Goal: Task Accomplishment & Management: Use online tool/utility

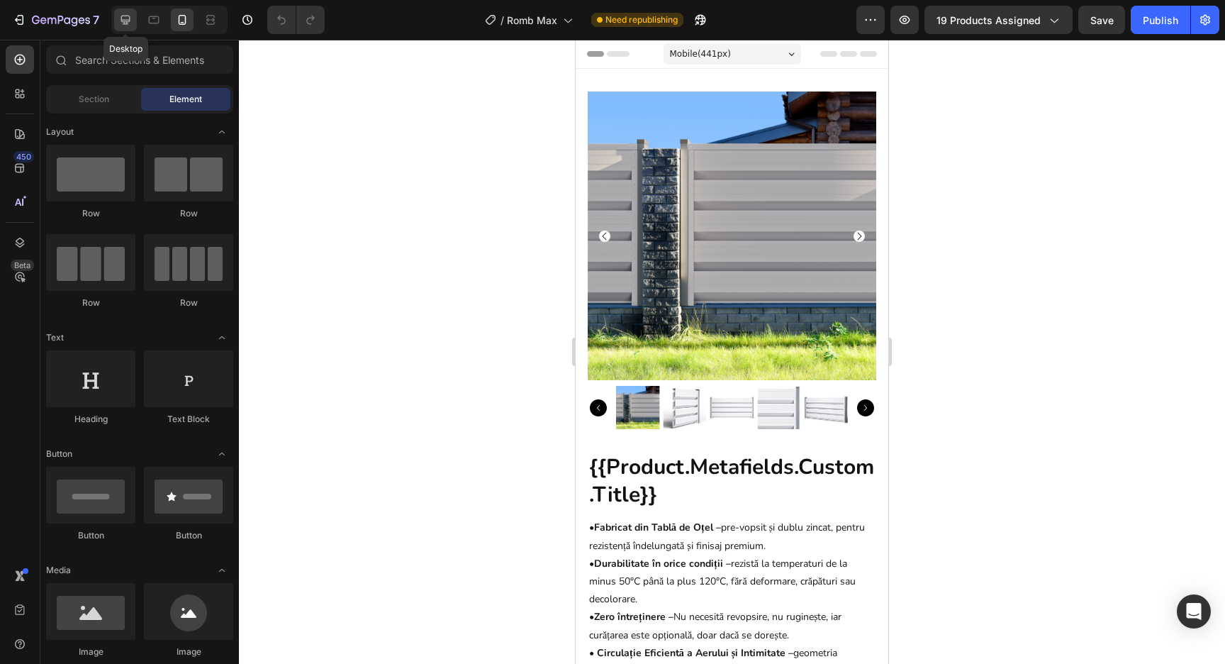
click at [128, 21] on icon at bounding box center [125, 20] width 14 height 14
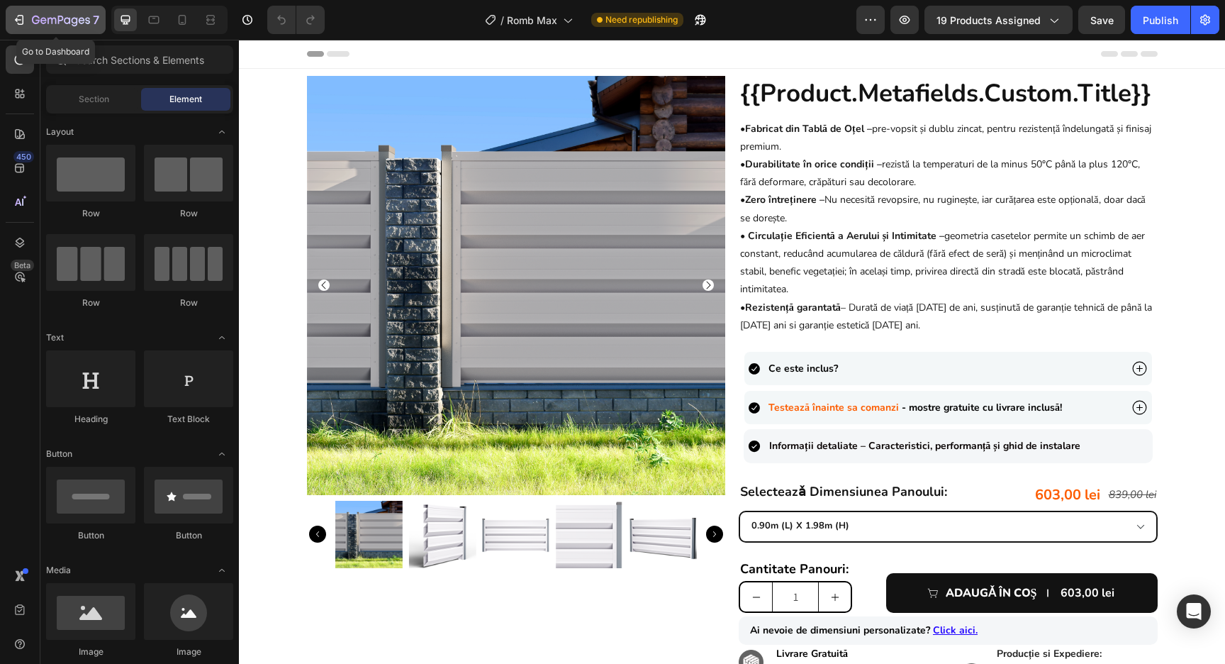
click at [70, 23] on icon "button" at bounding box center [61, 21] width 58 height 12
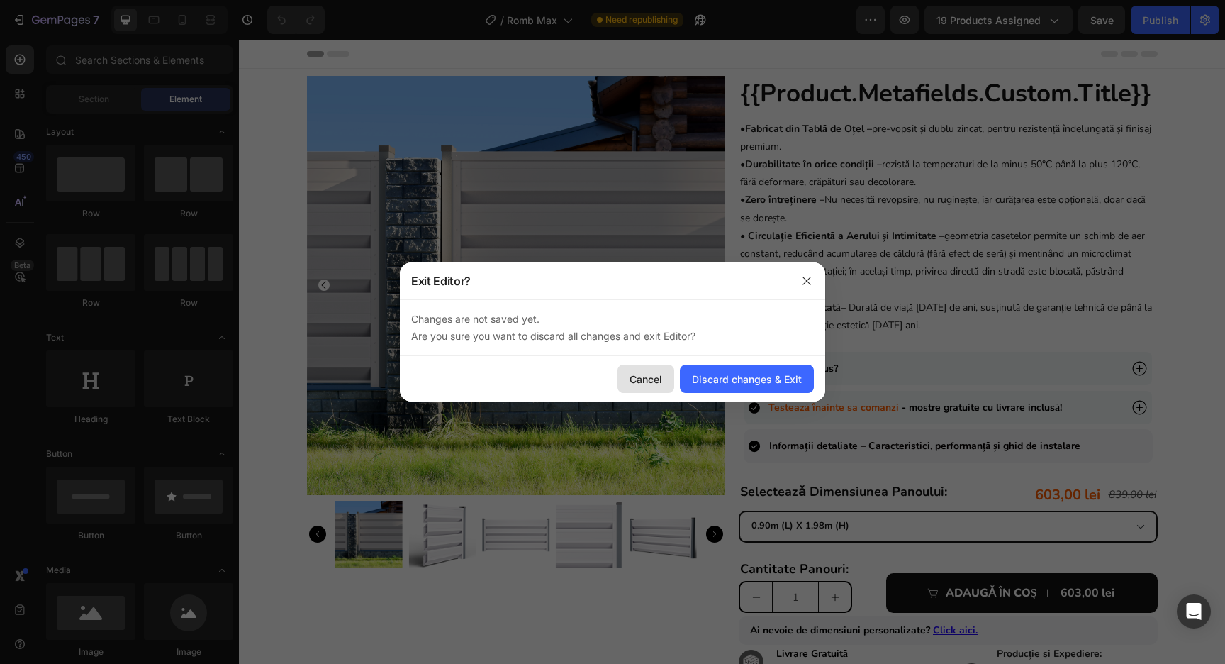
click at [641, 368] on button "Cancel" at bounding box center [646, 378] width 57 height 28
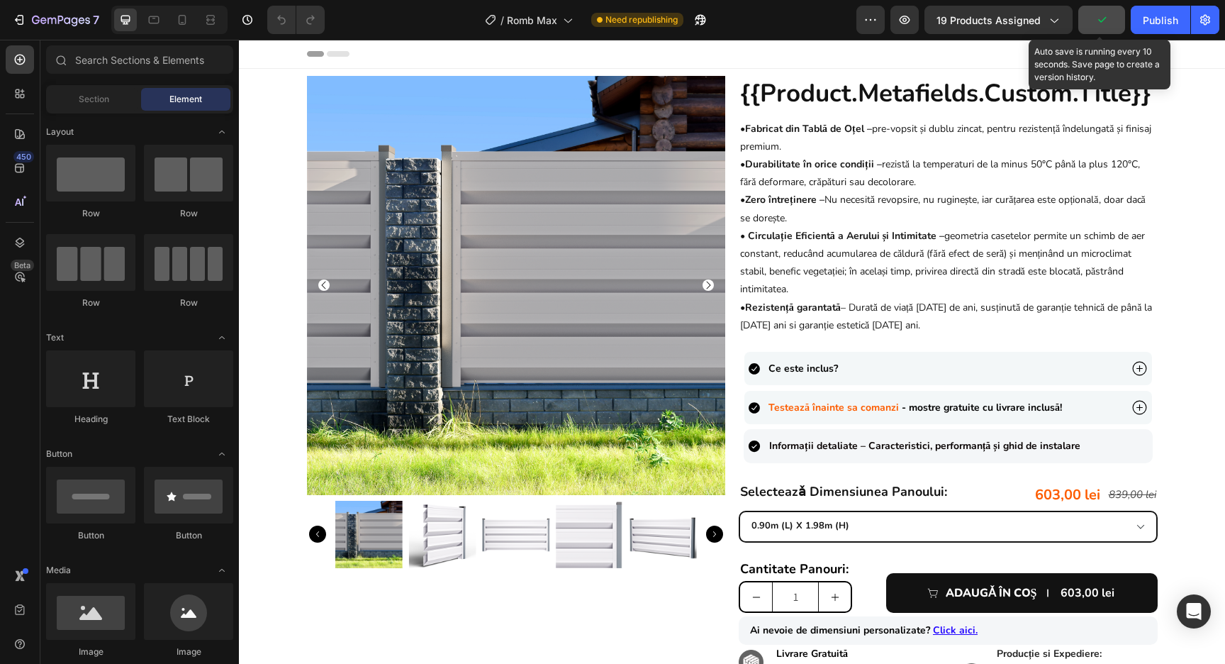
click at [1097, 23] on icon "button" at bounding box center [1102, 20] width 14 height 14
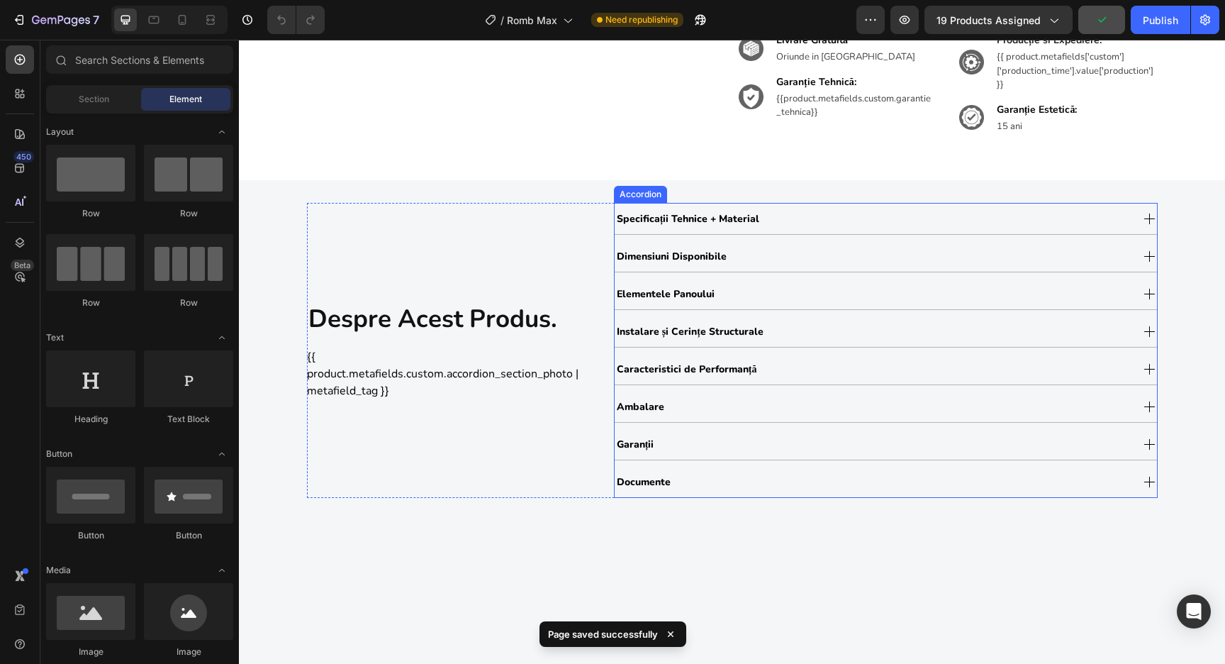
scroll to position [627, 0]
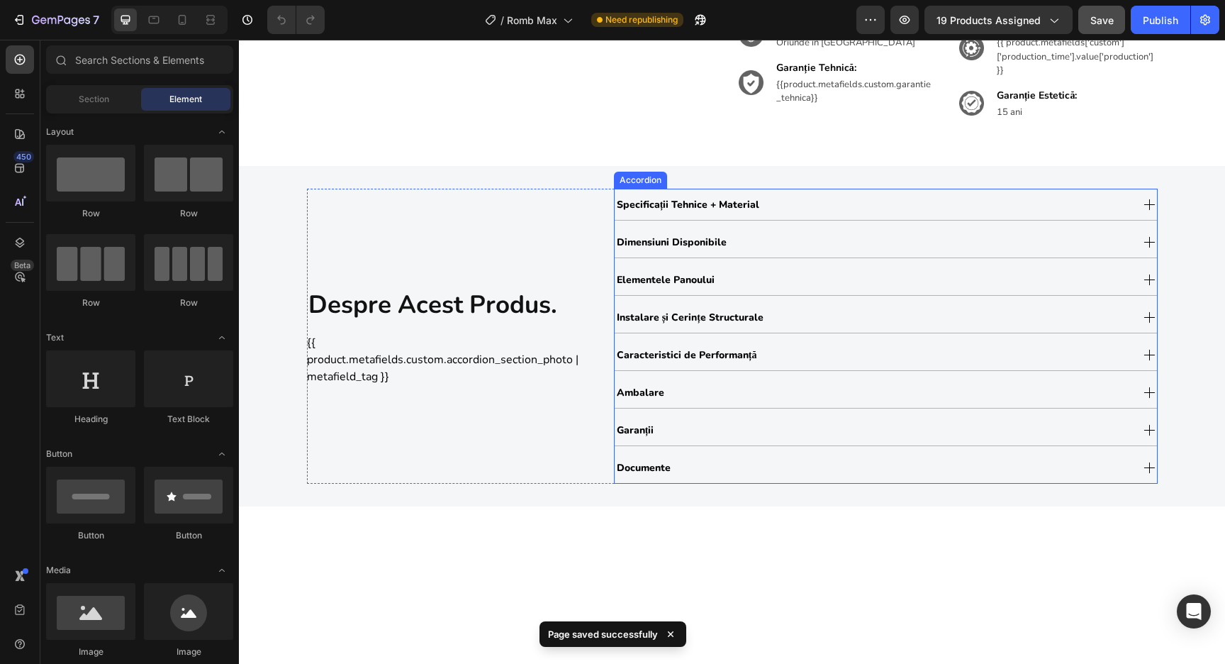
click at [727, 464] on div "Documente" at bounding box center [873, 467] width 516 height 24
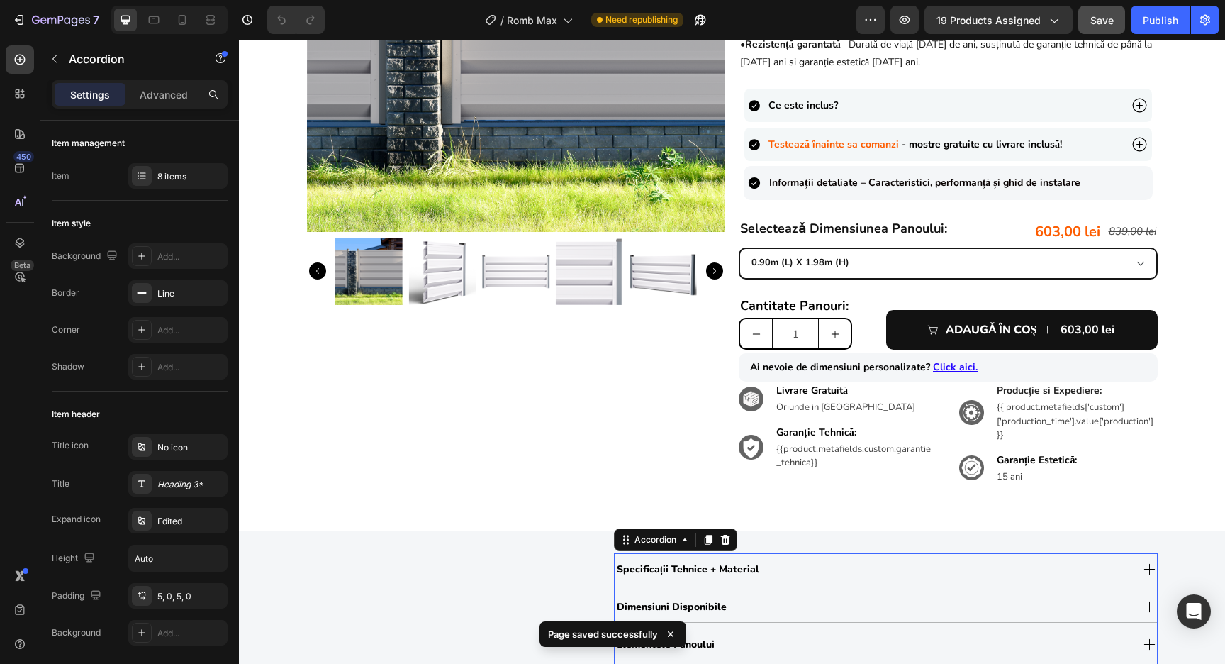
scroll to position [0, 0]
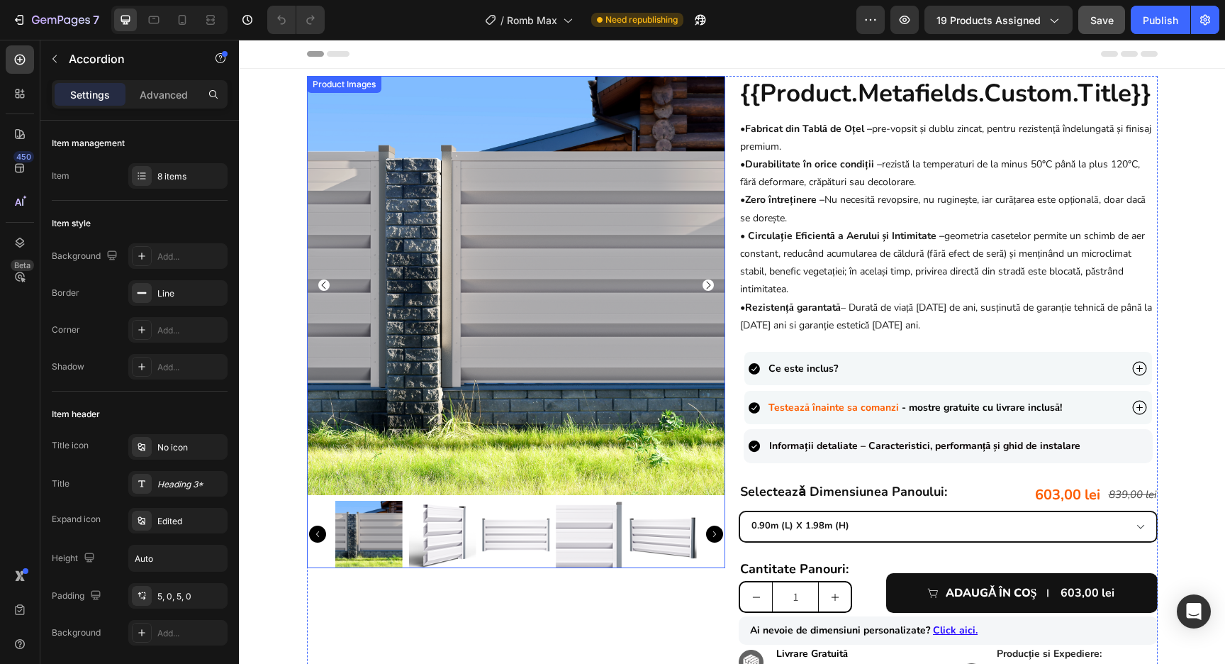
click at [428, 543] on img at bounding box center [442, 535] width 68 height 68
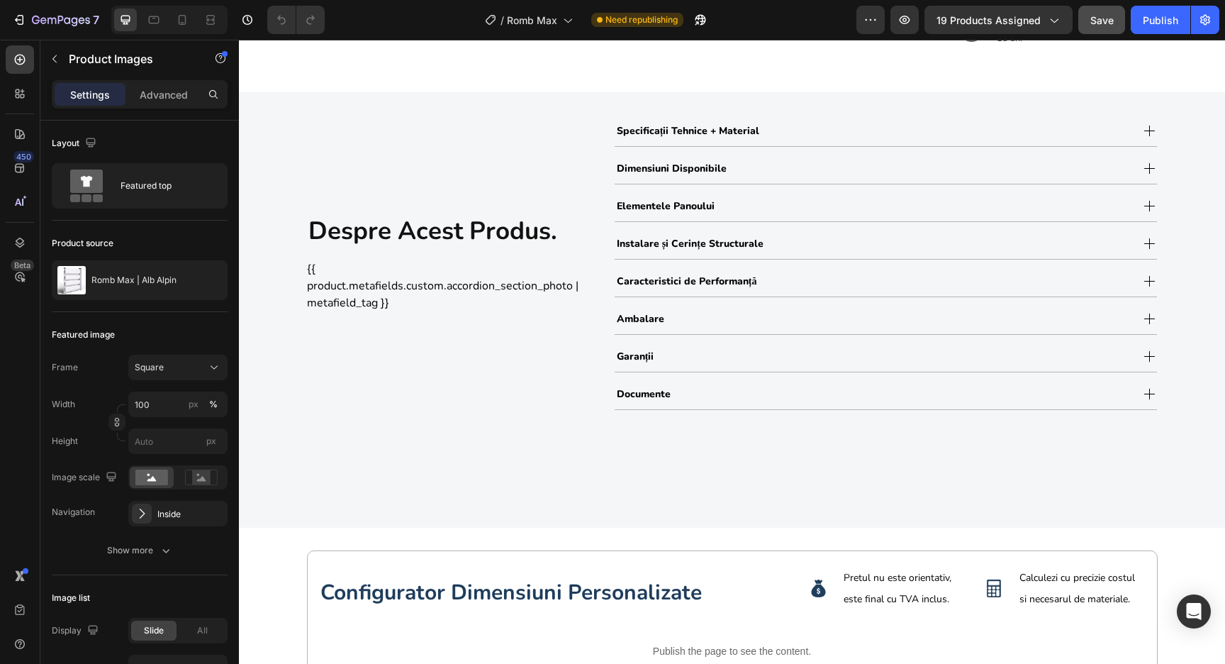
scroll to position [705, 0]
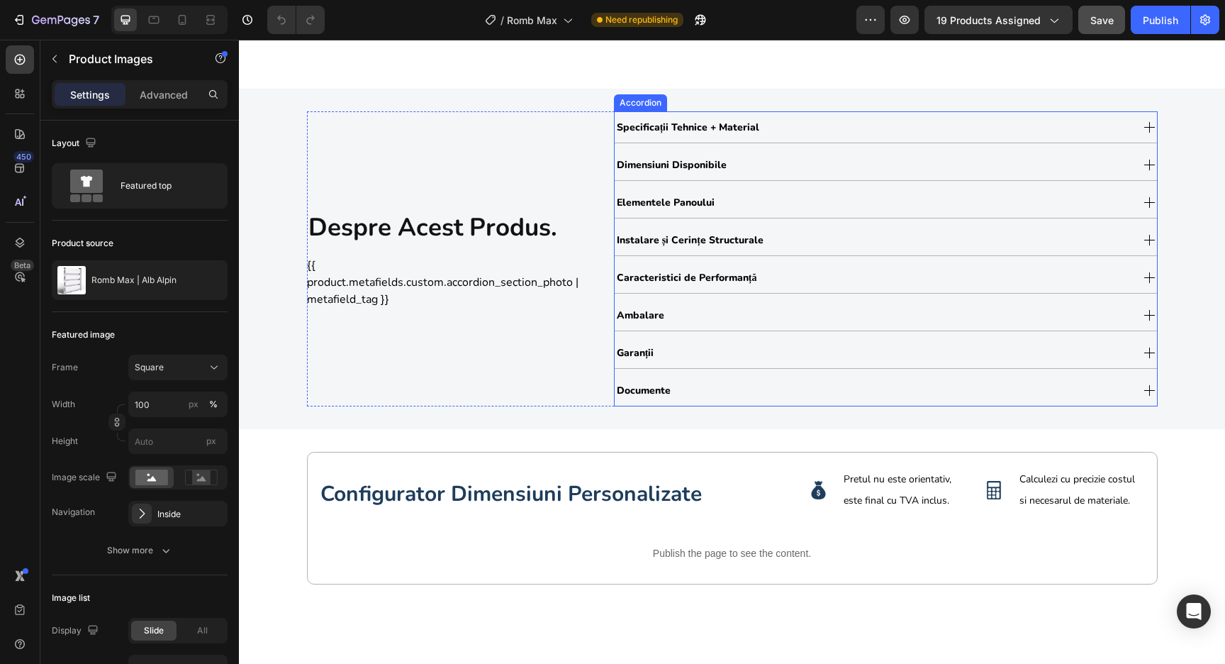
click at [706, 383] on div "Documente" at bounding box center [873, 390] width 516 height 24
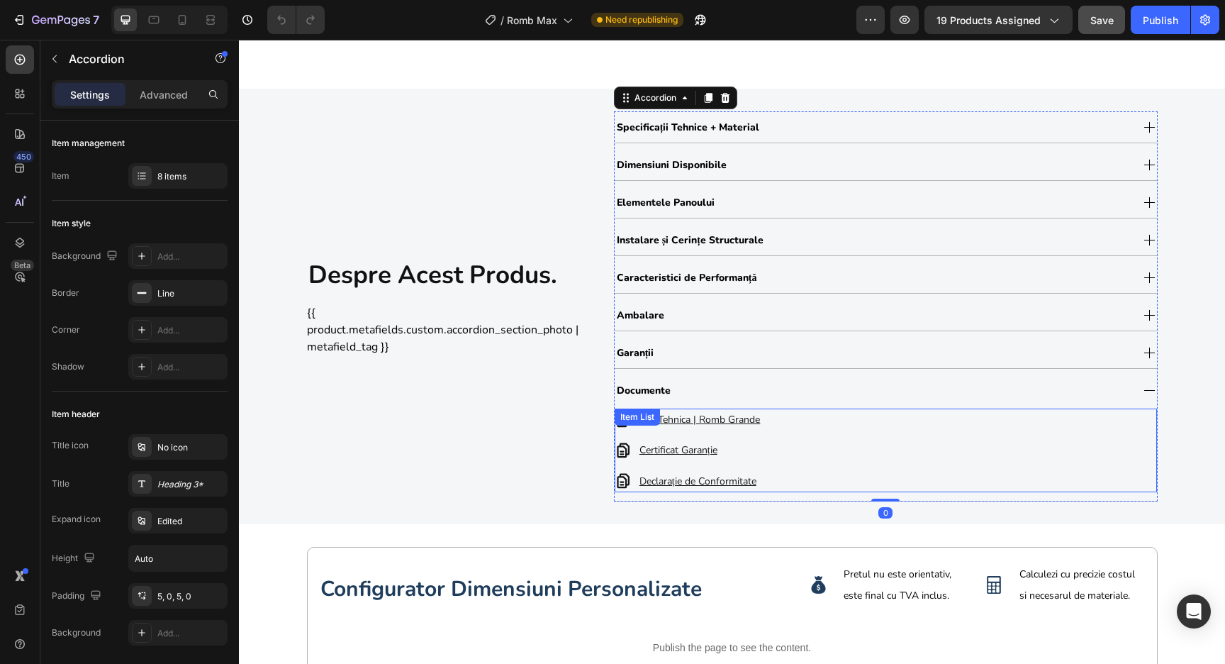
click at [746, 416] on u "Fișă Tehnica | Romb Grande" at bounding box center [699, 419] width 121 height 13
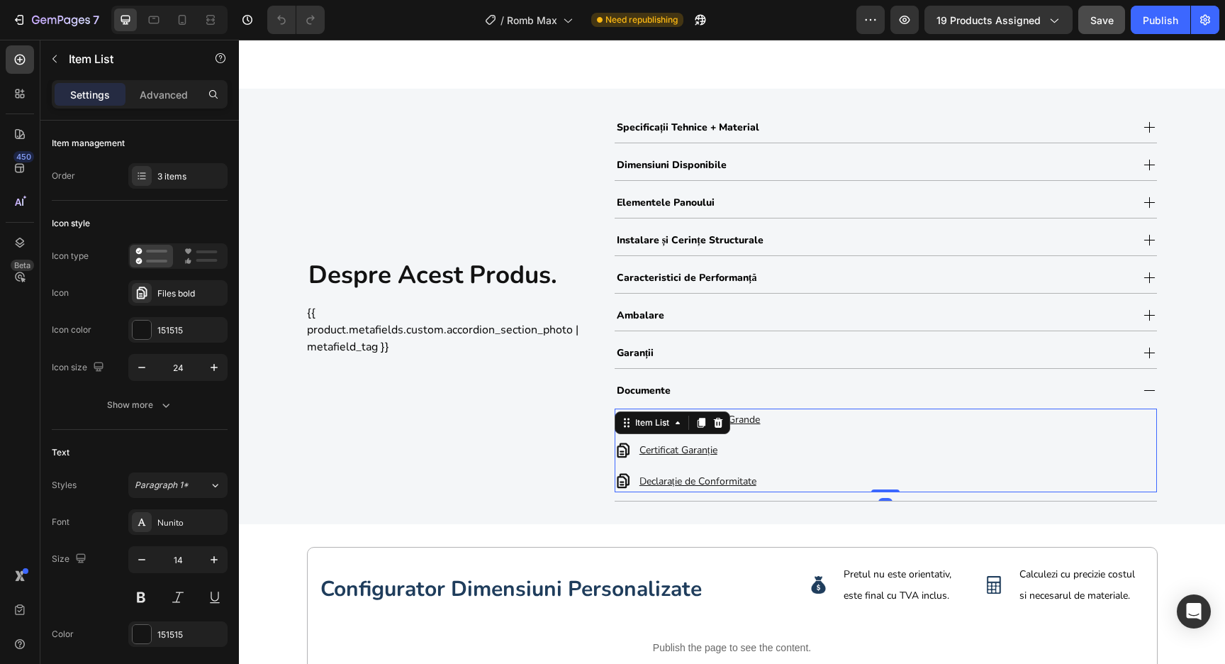
click at [746, 416] on u "Fișă Tehnica | Romb Grande" at bounding box center [699, 419] width 121 height 13
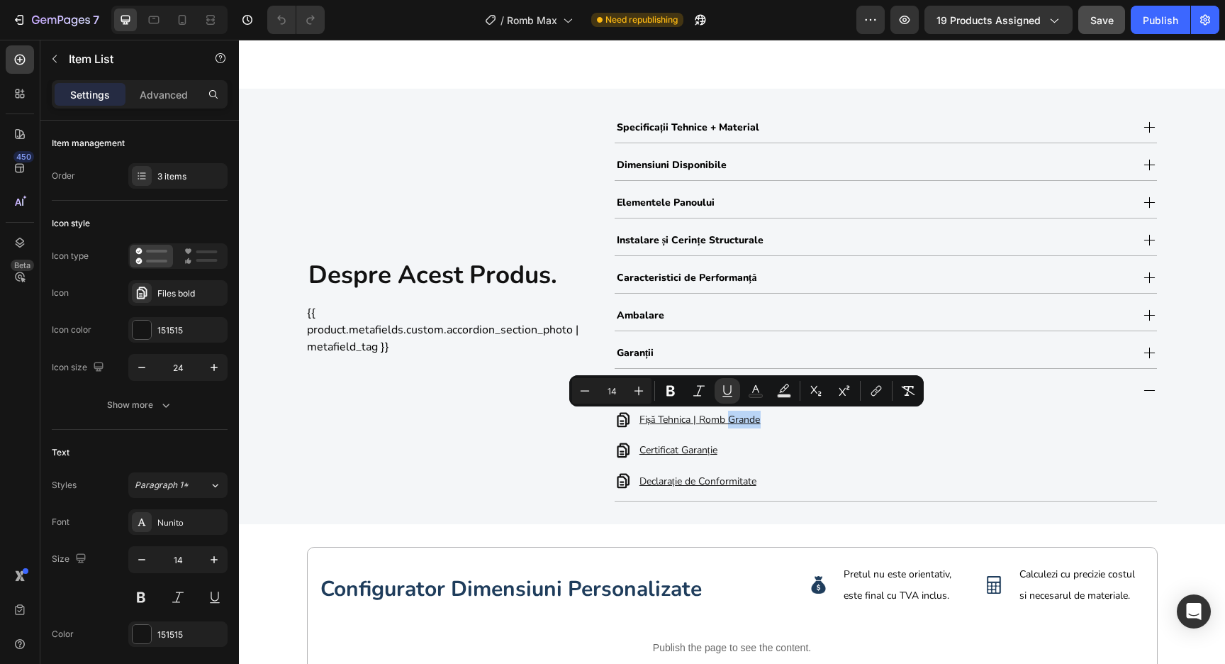
click at [891, 452] on div "Fișă Tehnica | Romb Grande Certificat Garanție Declarație de Conformitate" at bounding box center [886, 450] width 542 height 84
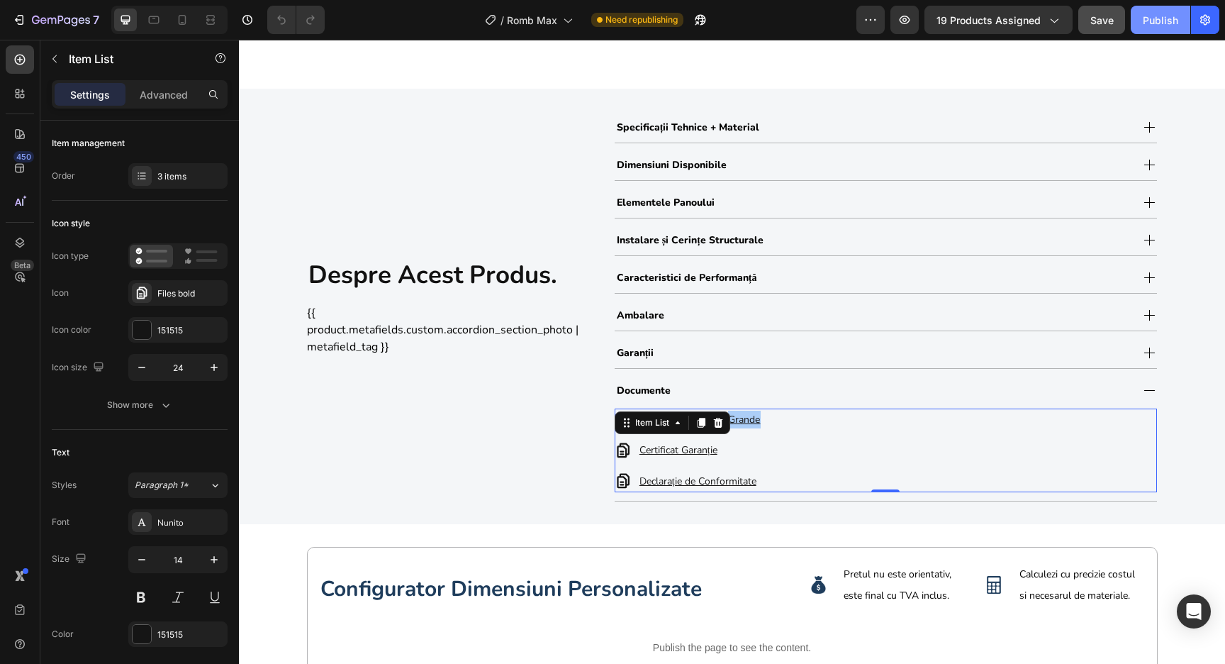
click at [1163, 29] on button "Publish" at bounding box center [1161, 20] width 60 height 28
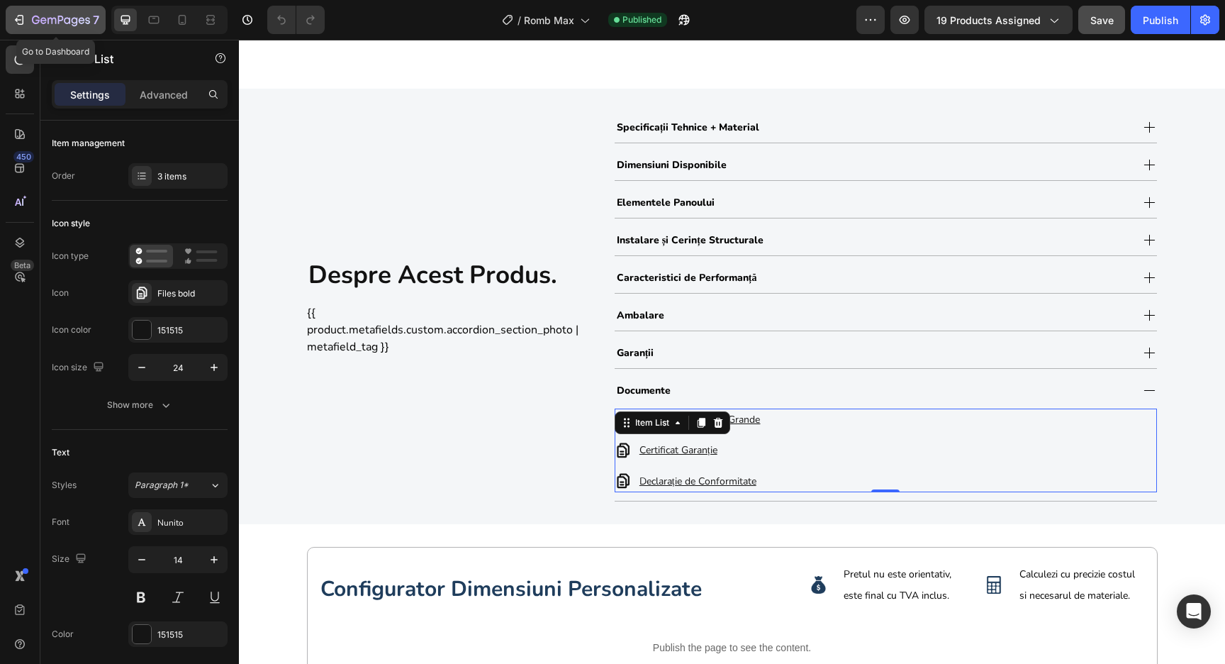
click at [81, 24] on icon "button" at bounding box center [61, 21] width 58 height 12
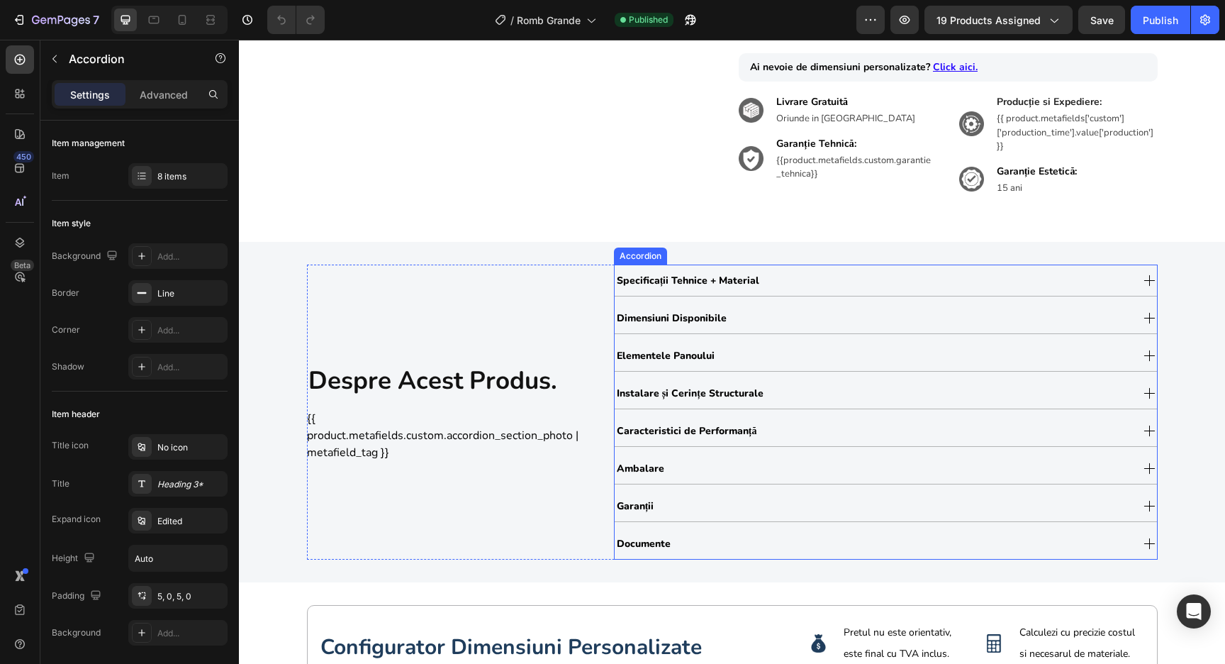
click at [739, 535] on div "Documente" at bounding box center [873, 543] width 516 height 24
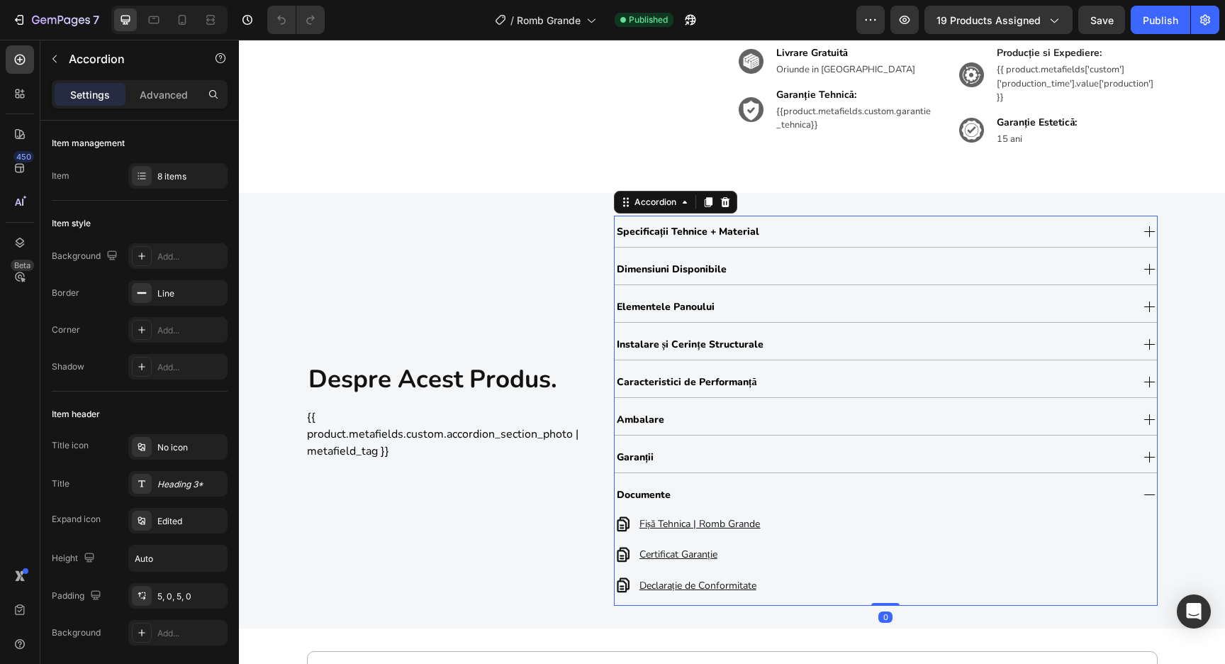
scroll to position [654, 0]
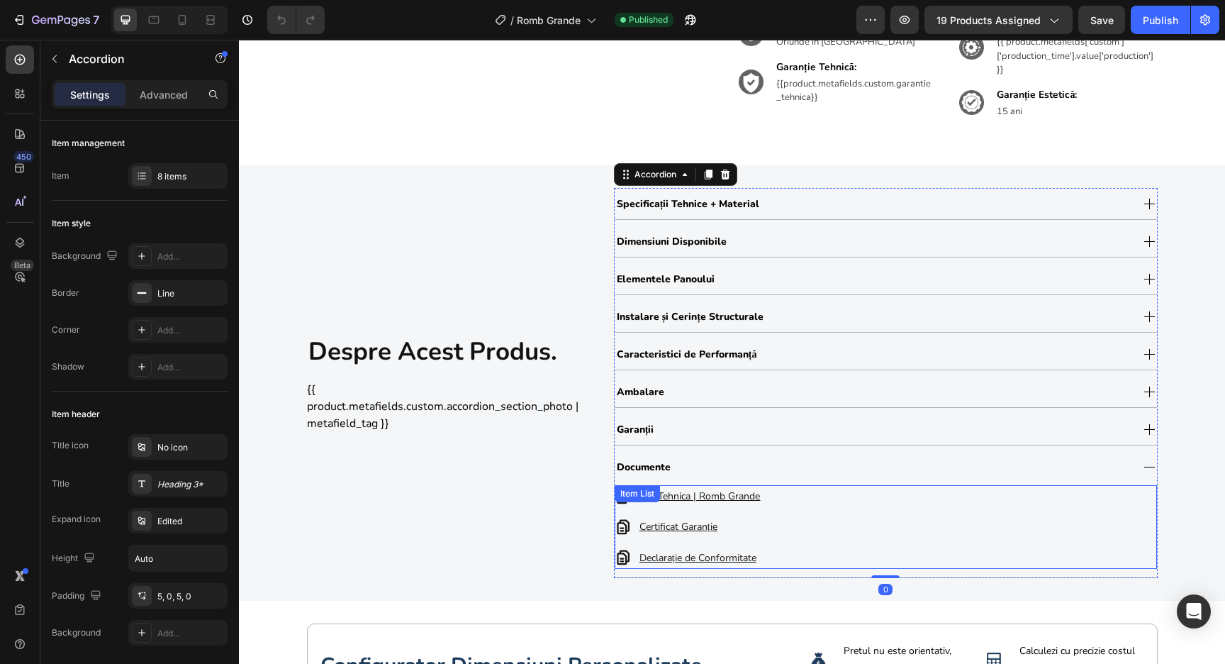
click at [756, 497] on u "Fișă Tehnica | Romb Grande" at bounding box center [699, 495] width 121 height 13
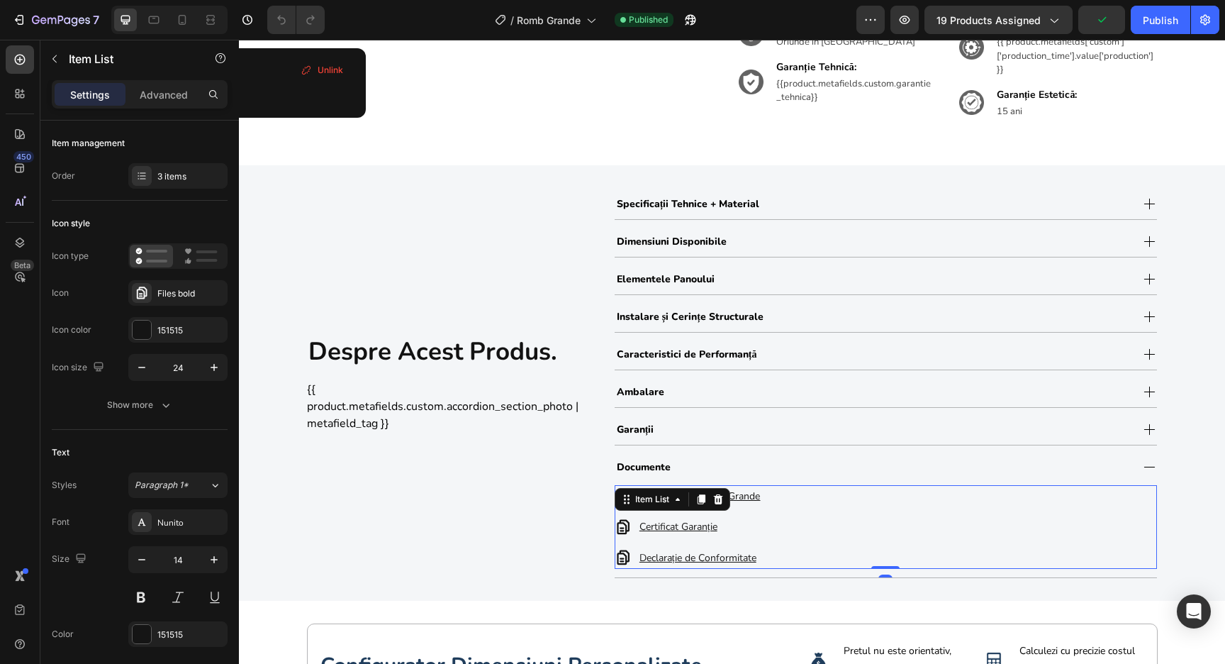
click at [756, 497] on u "Fișă Tehnica | Romb Grande" at bounding box center [699, 495] width 121 height 13
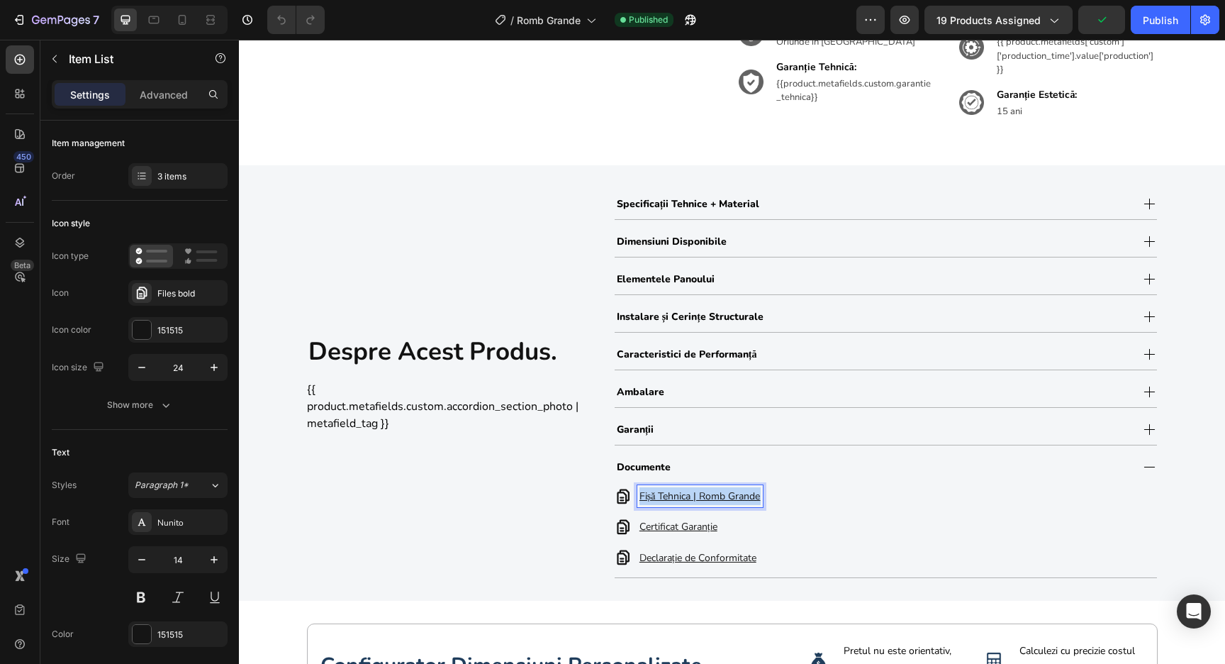
click at [756, 497] on u "Fișă Tehnica | Romb Grande" at bounding box center [699, 495] width 121 height 13
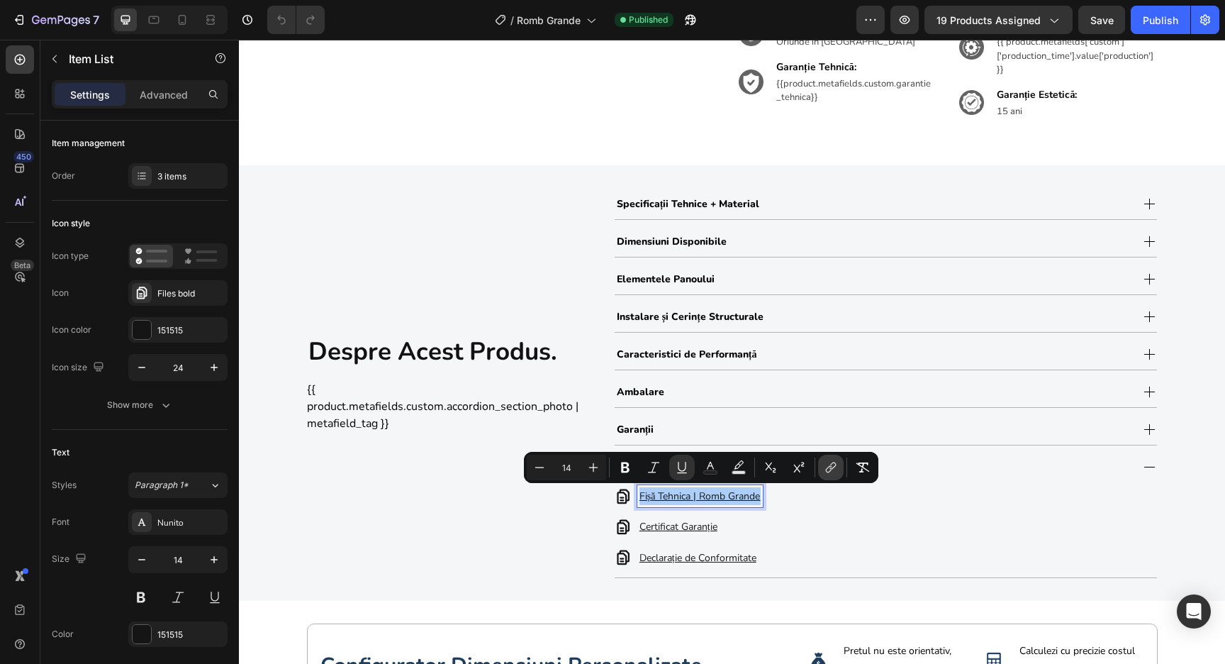
click at [827, 474] on icon "Editor contextual toolbar" at bounding box center [831, 467] width 14 height 14
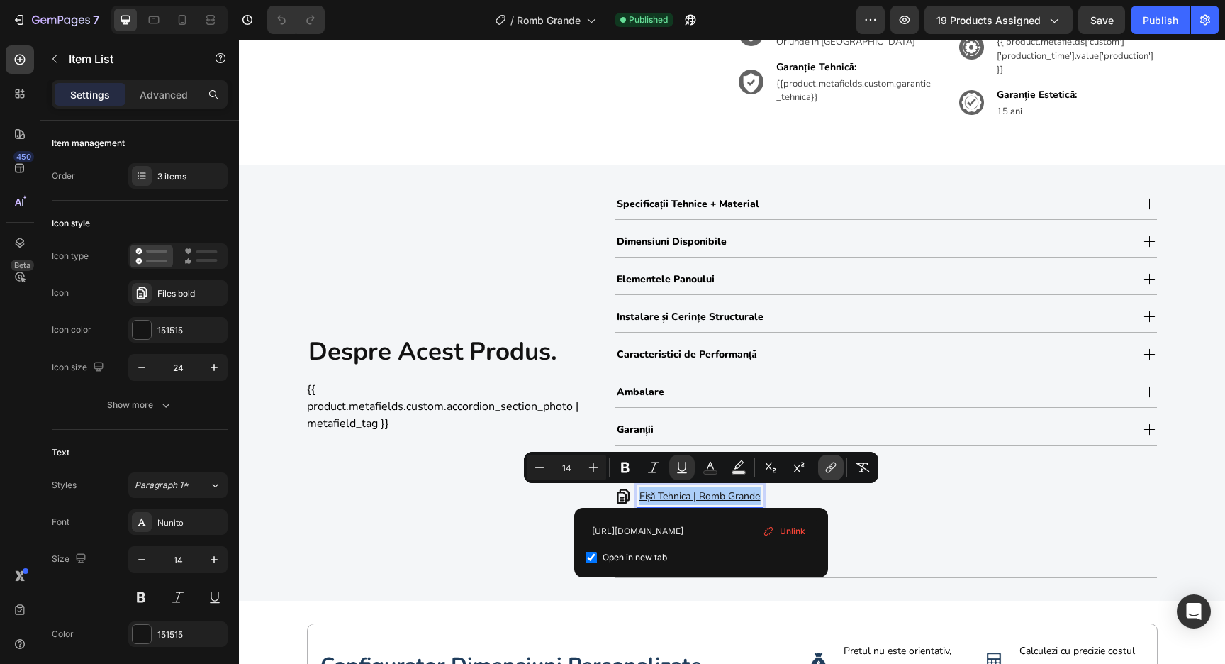
scroll to position [0, 437]
click at [717, 531] on input "[URL][DOMAIN_NAME]" at bounding box center [701, 530] width 231 height 23
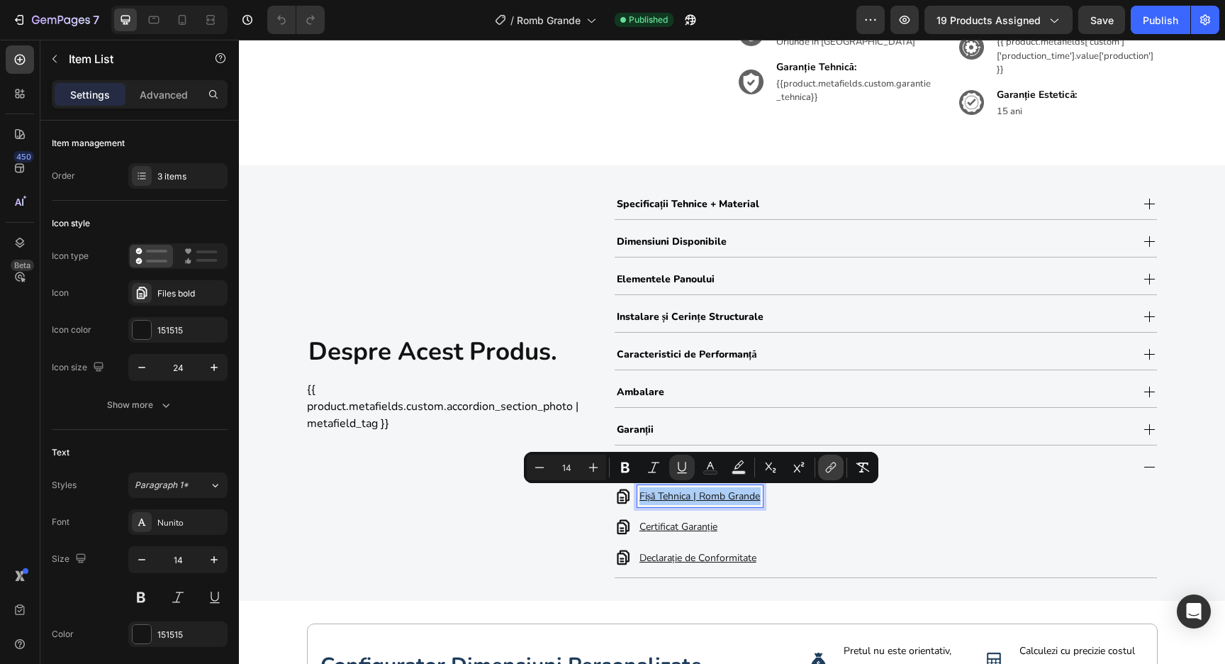
click at [826, 470] on icon "Editor contextual toolbar" at bounding box center [829, 469] width 6 height 7
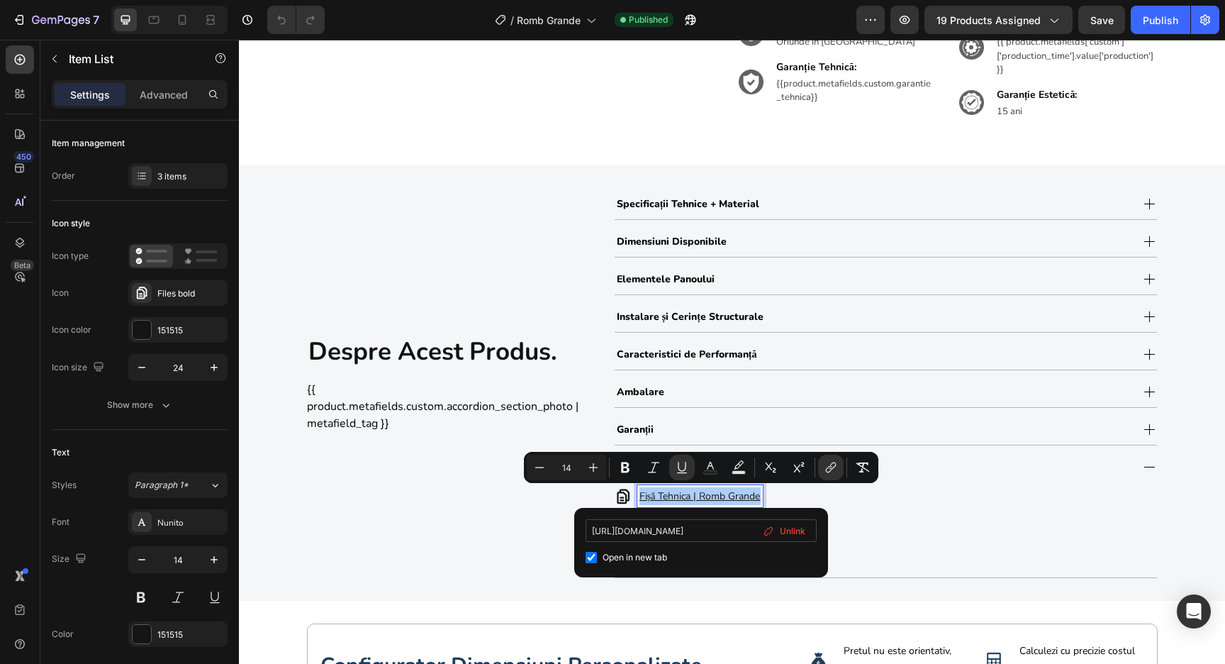
click at [710, 533] on input "[URL][DOMAIN_NAME]" at bounding box center [701, 530] width 231 height 23
type input "https://cdn.shopify.com/s/files/1/0291/2672/1584/files/Fisa_Tehnica_Gard_Orizon…"
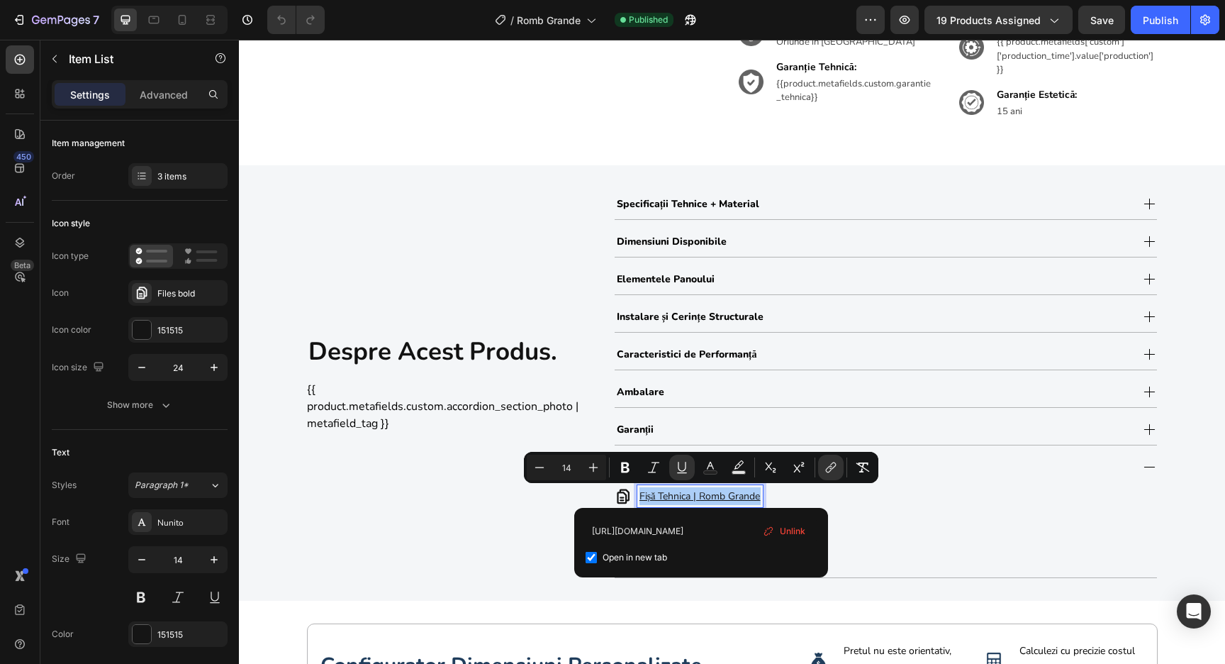
scroll to position [0, 0]
click at [789, 549] on div "Open in new tab" at bounding box center [701, 557] width 231 height 17
click at [703, 555] on div "Open in new tab" at bounding box center [701, 557] width 231 height 17
checkbox input "true"
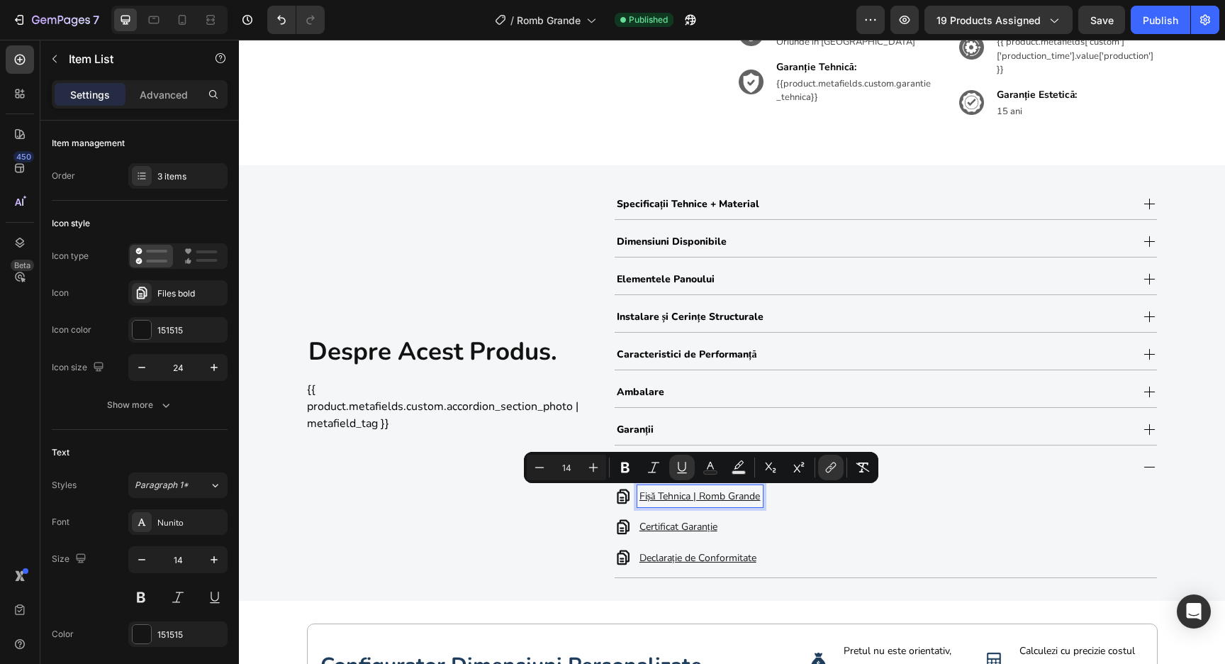
click at [874, 532] on div "Fișă Tehnica | Romb Grande Certificat Garanție Declarație de Conformitate" at bounding box center [886, 527] width 542 height 84
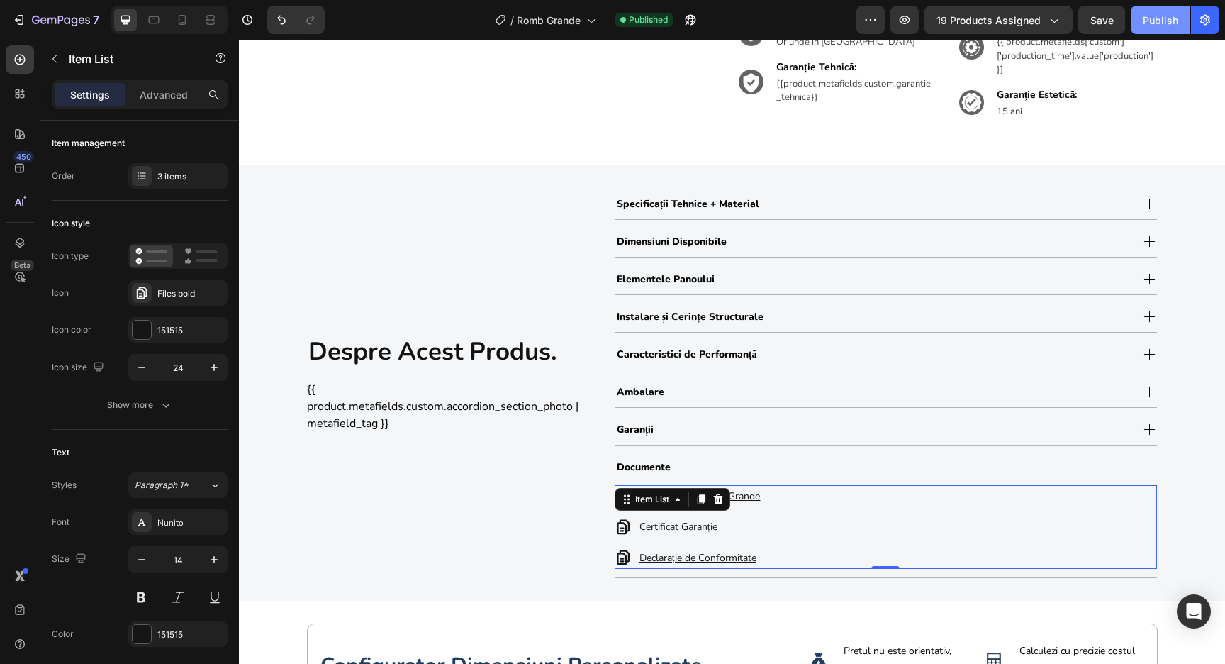
click at [1181, 19] on button "Publish" at bounding box center [1161, 20] width 60 height 28
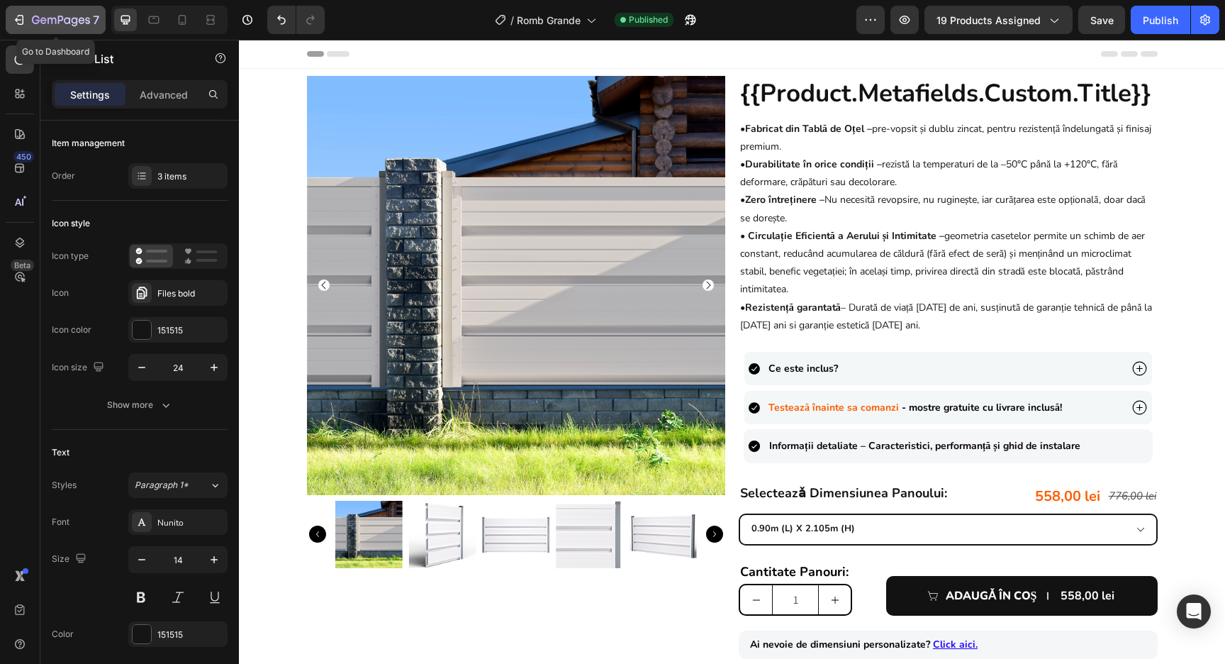
click at [53, 19] on icon "button" at bounding box center [61, 21] width 58 height 12
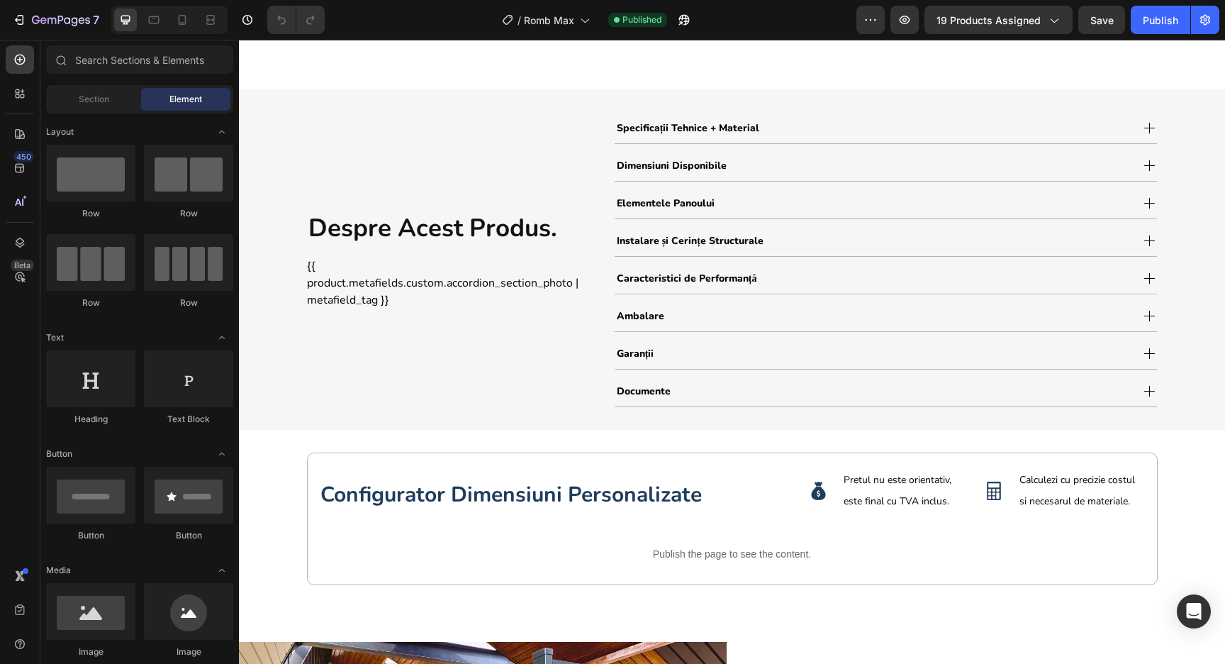
scroll to position [726, 0]
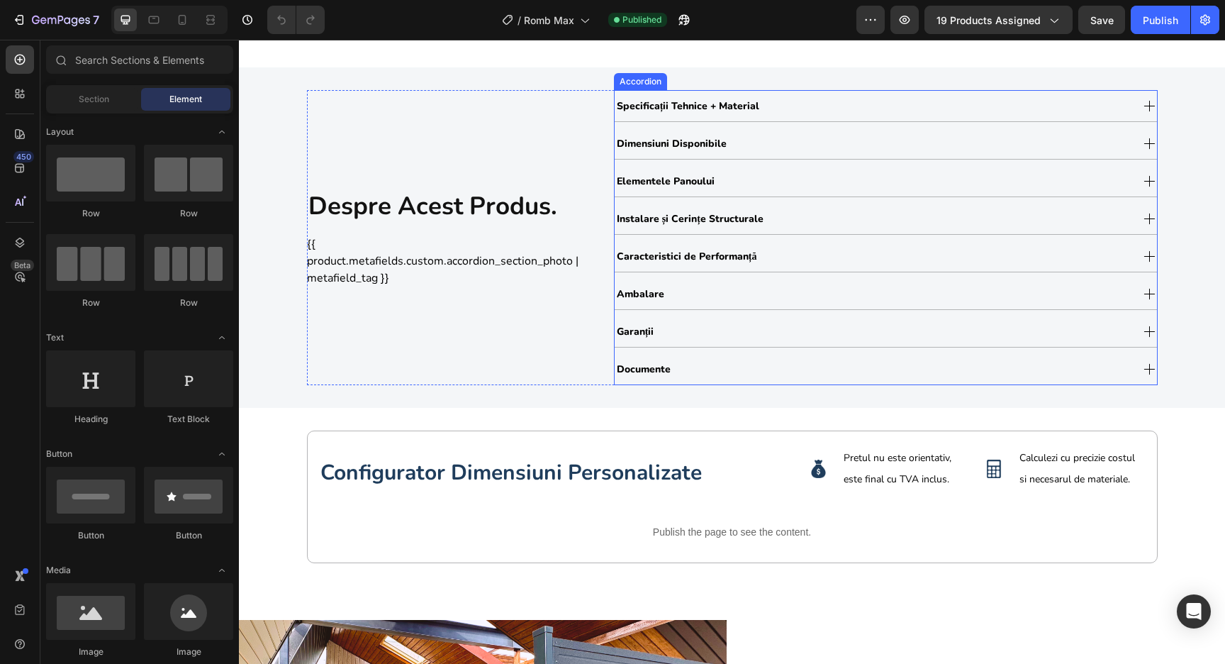
click at [780, 363] on div "Documente" at bounding box center [873, 369] width 516 height 24
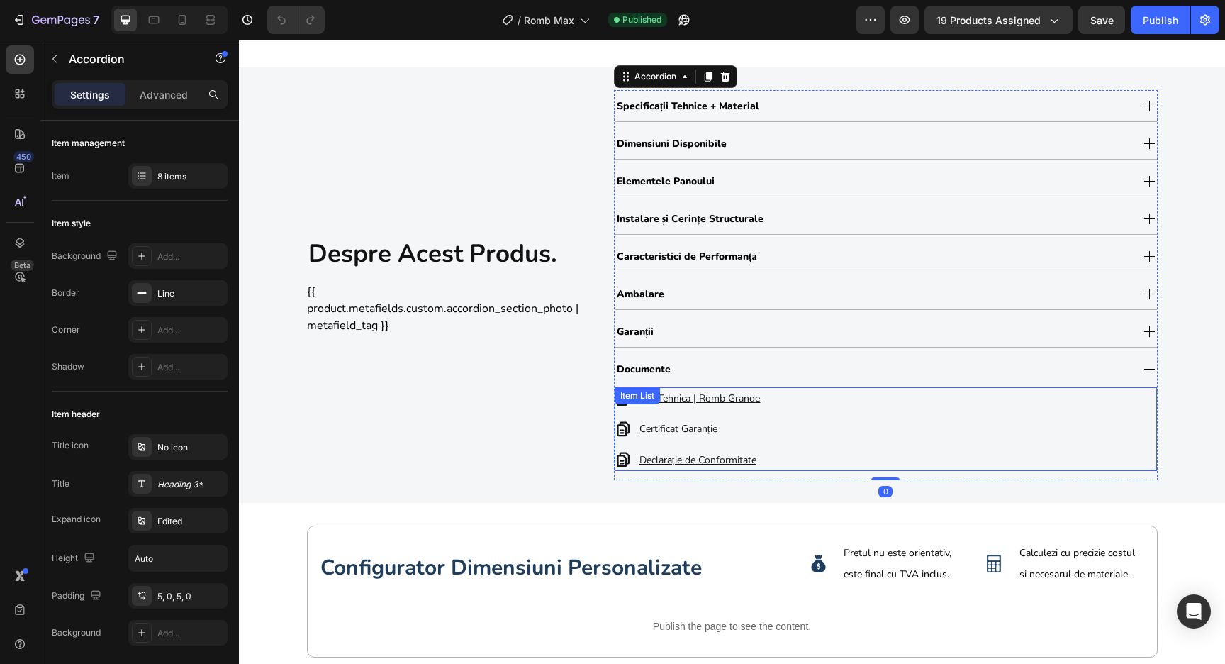
click at [742, 399] on u "Fișă Tehnica | Romb Grande" at bounding box center [699, 397] width 121 height 13
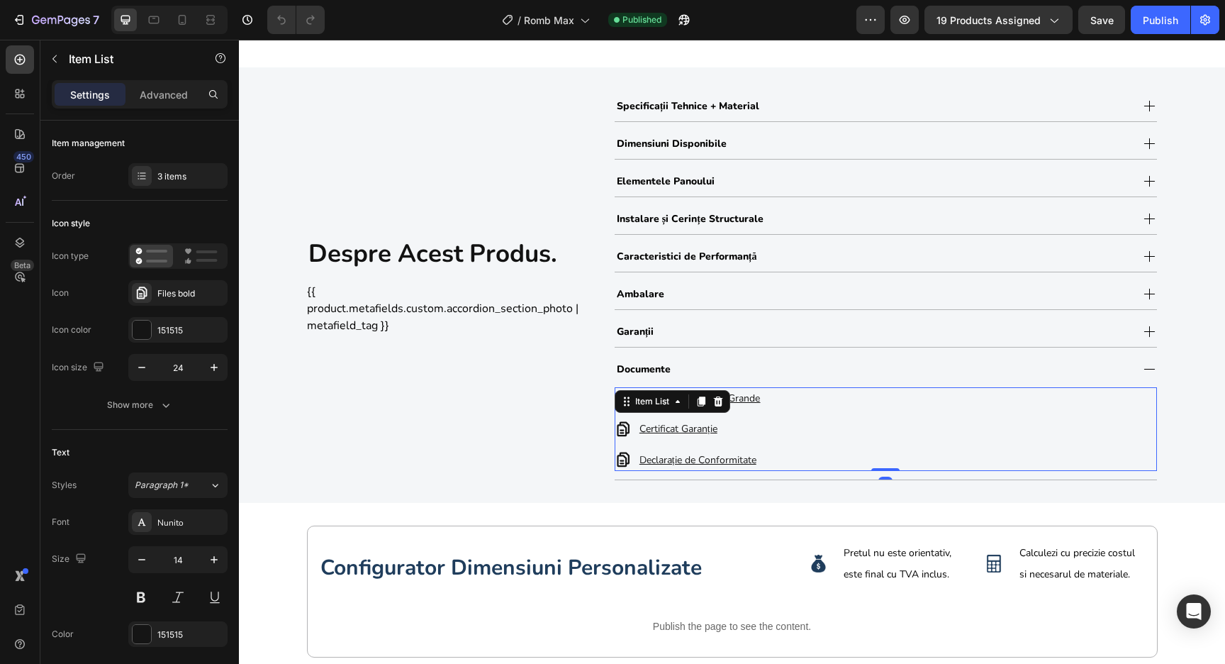
click at [745, 398] on u "Fișă Tehnica | Romb Grande" at bounding box center [699, 397] width 121 height 13
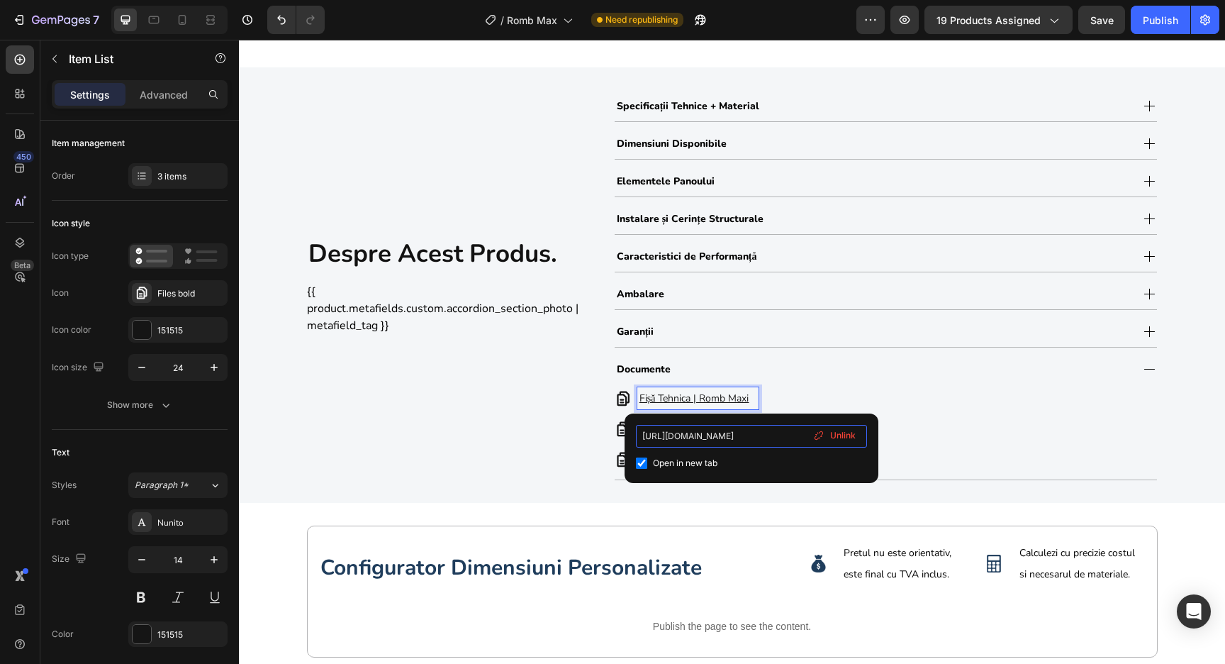
click at [764, 441] on input "[URL][DOMAIN_NAME]" at bounding box center [751, 436] width 231 height 23
type input "https://cdn.shopify.com/s/files/1/0291/2672/1584/files/Fisa_Tehnica_Gard_Orizon…"
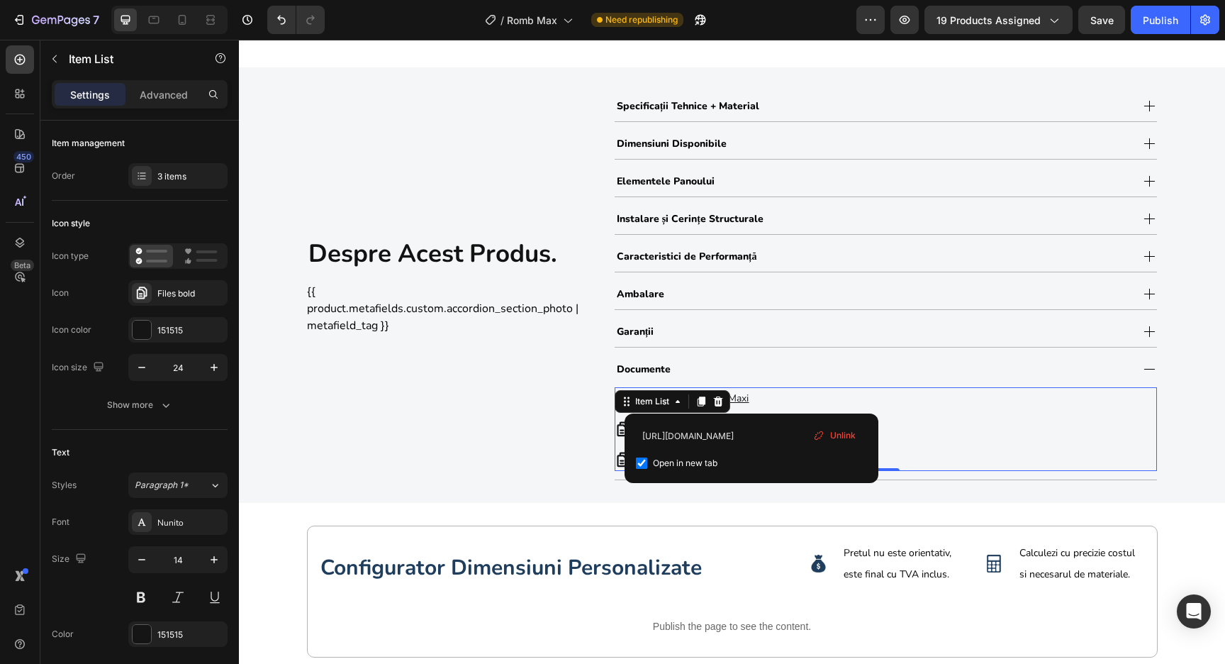
scroll to position [0, 0]
click at [819, 462] on div "Open in new tab" at bounding box center [751, 462] width 231 height 17
checkbox input "true"
click at [1182, 17] on button "Publish" at bounding box center [1161, 20] width 60 height 28
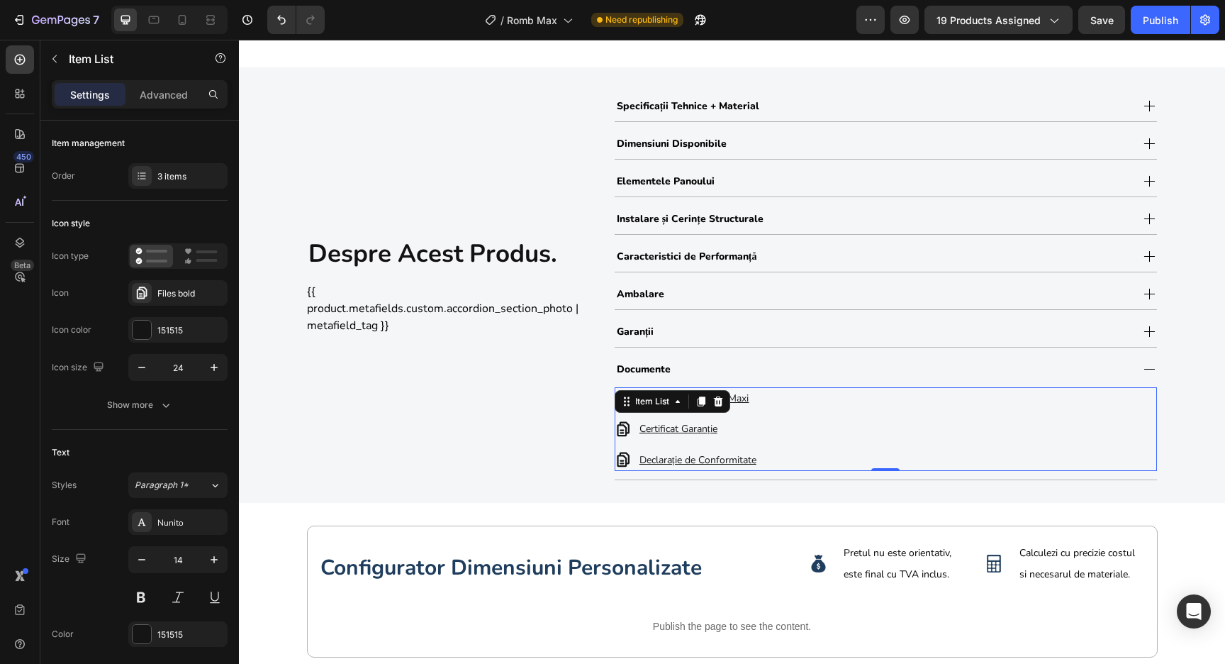
click at [853, 394] on div "Fișă Tehnica | Romb Maxi Certificat Garanție Declarație de Conformitate" at bounding box center [886, 429] width 542 height 84
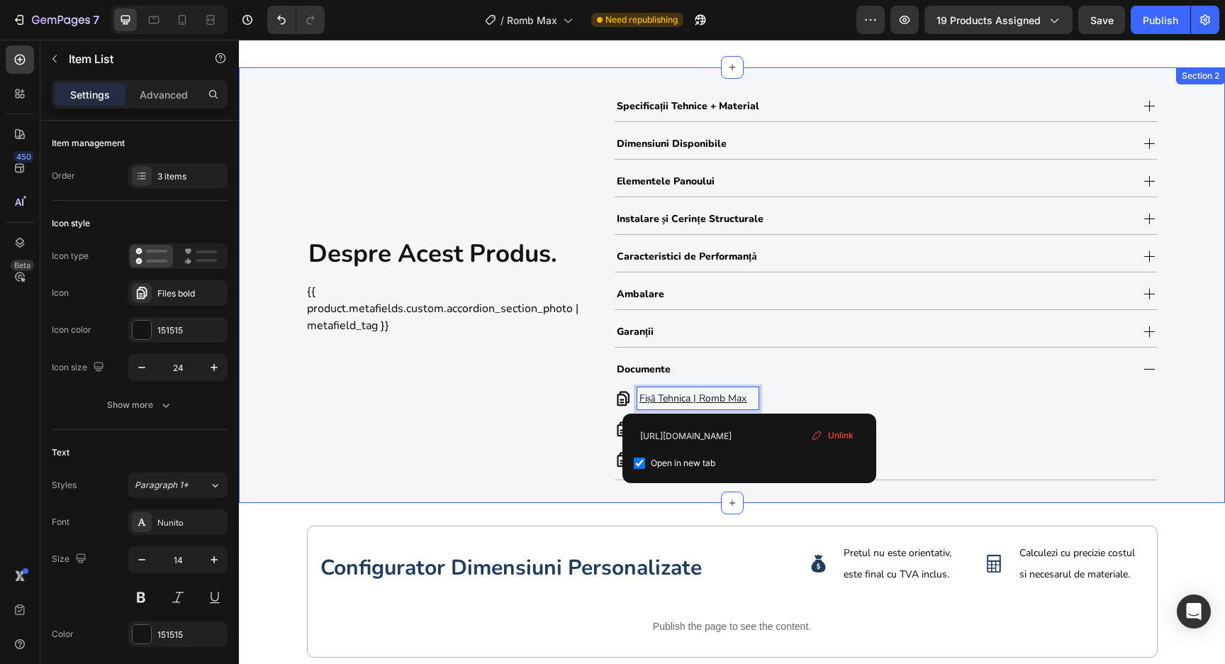
click at [1183, 384] on div "despre acest produs. Heading {{ product.metafields.custom.accordion_section_pho…" at bounding box center [732, 285] width 986 height 390
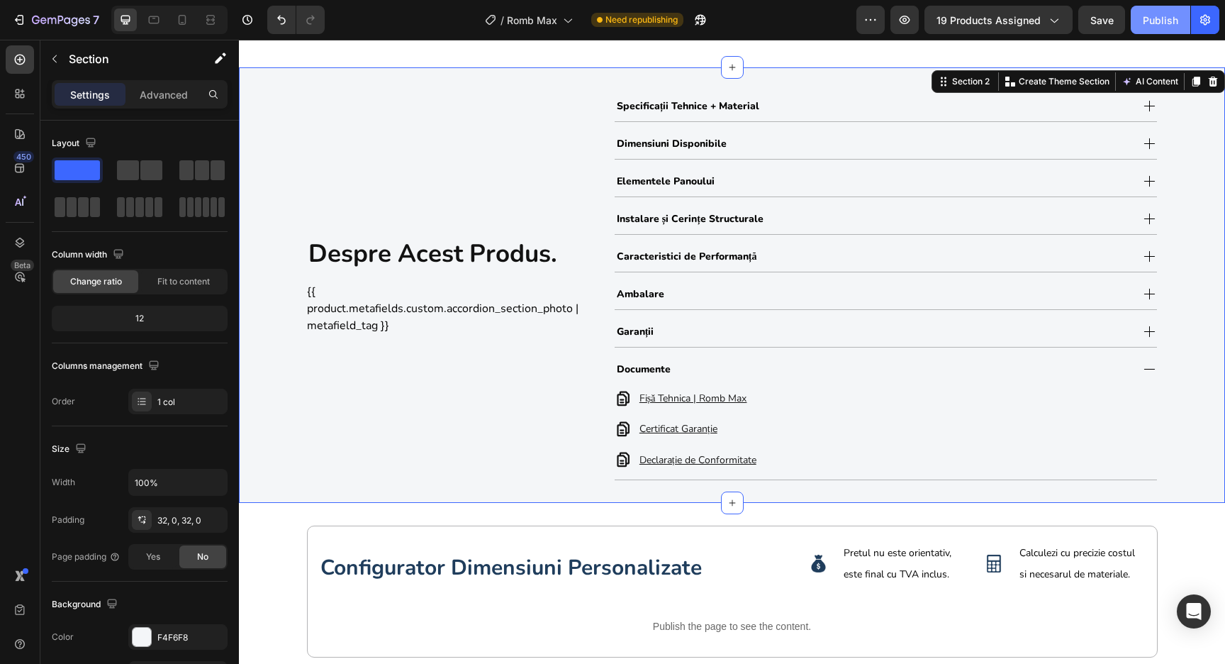
click at [1145, 26] on div "Publish" at bounding box center [1160, 20] width 35 height 15
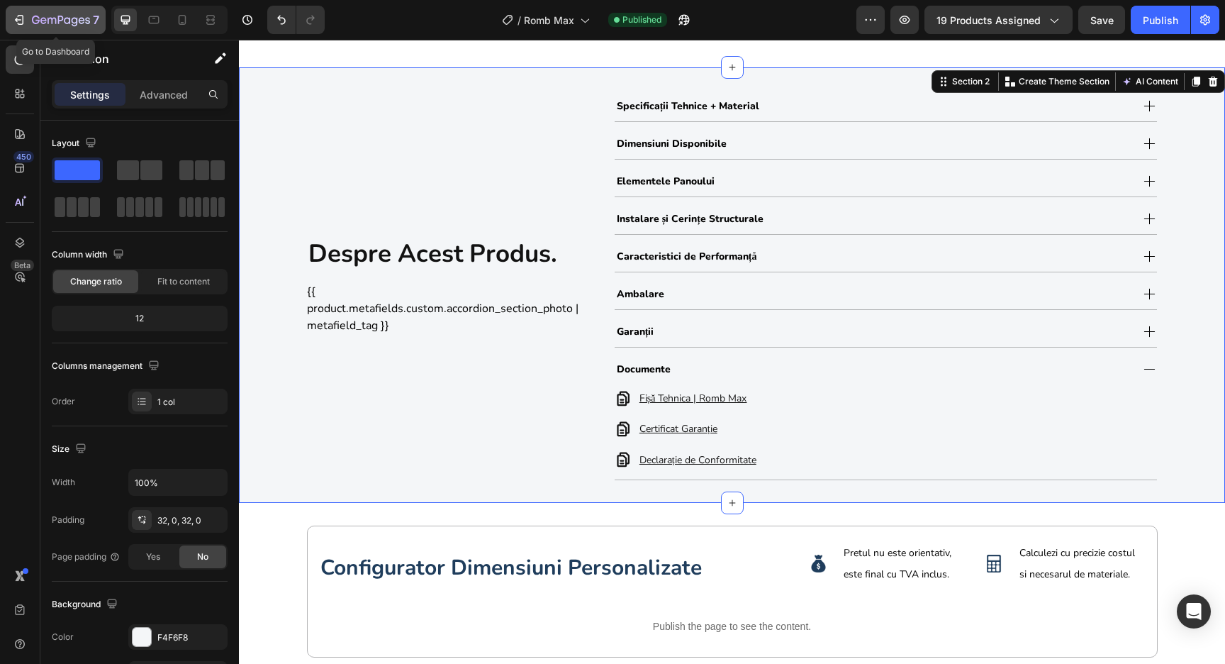
click at [78, 26] on icon "button" at bounding box center [61, 21] width 58 height 12
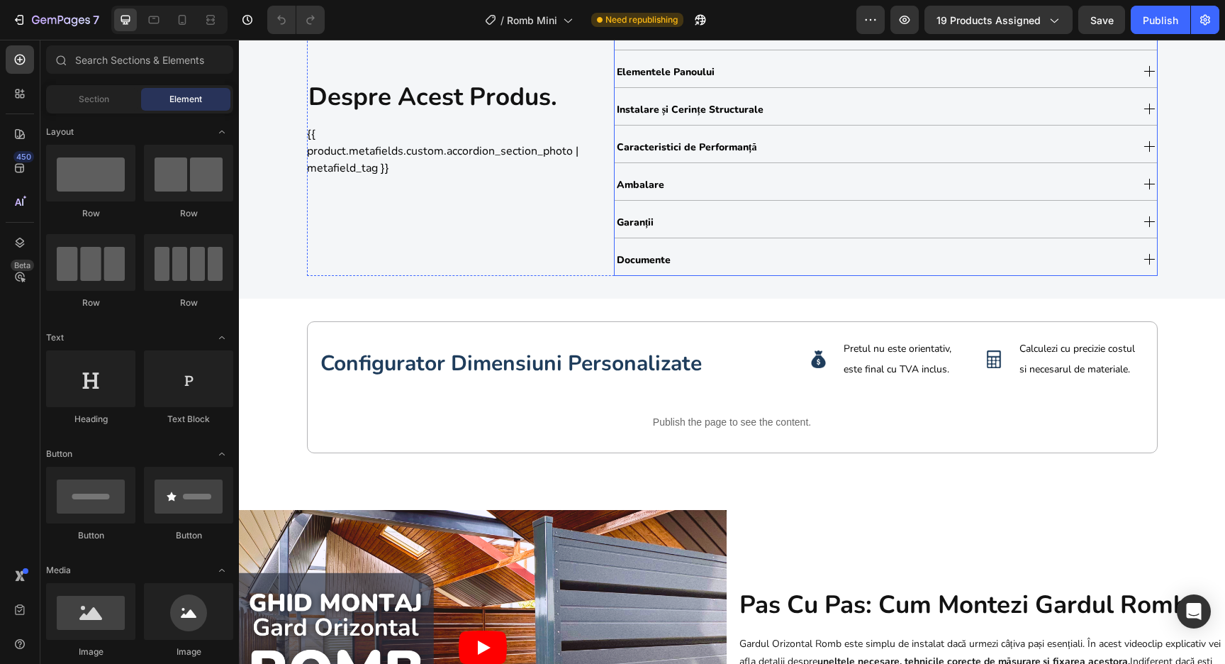
click at [786, 254] on div "Documente" at bounding box center [873, 259] width 516 height 24
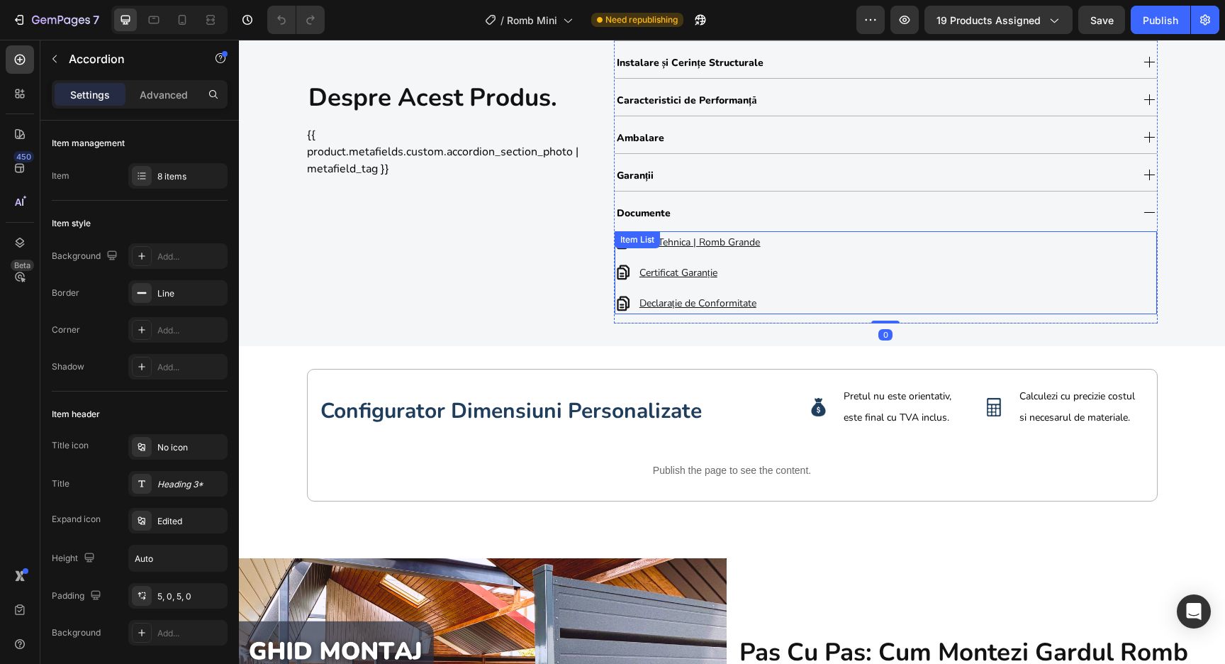
scroll to position [902, 0]
click at [746, 242] on u "Fișă Tehnica | Romb Grande" at bounding box center [699, 241] width 121 height 13
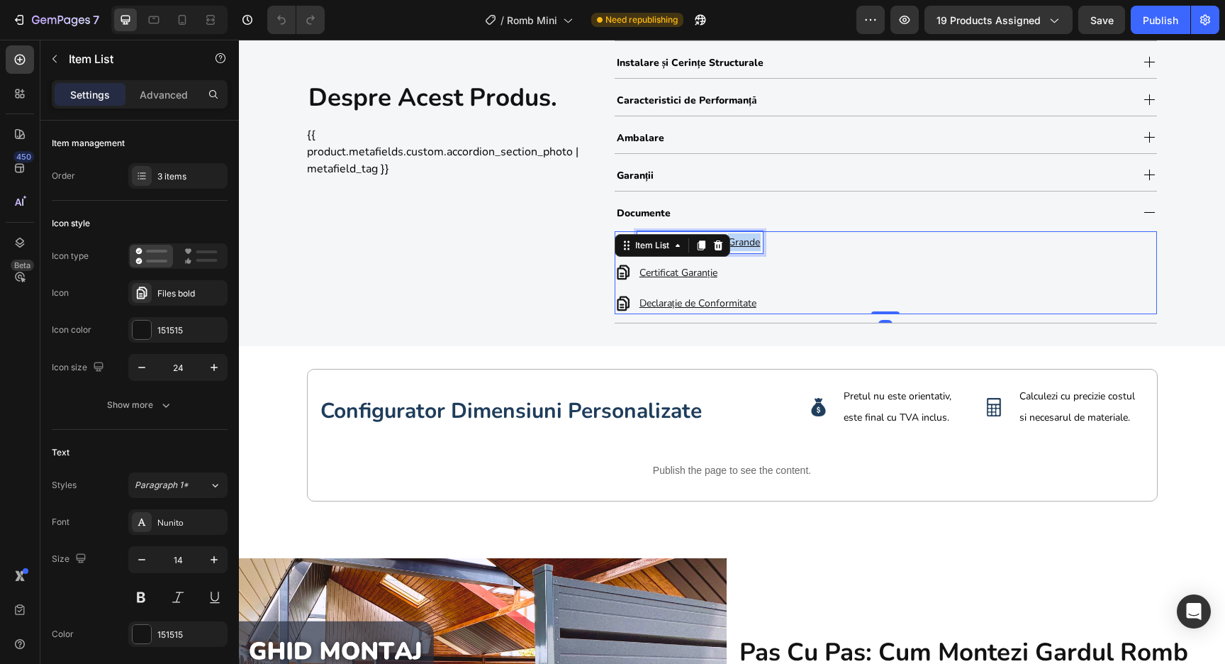
click at [746, 242] on u "Fișă Tehnica | Romb Grande" at bounding box center [699, 241] width 121 height 13
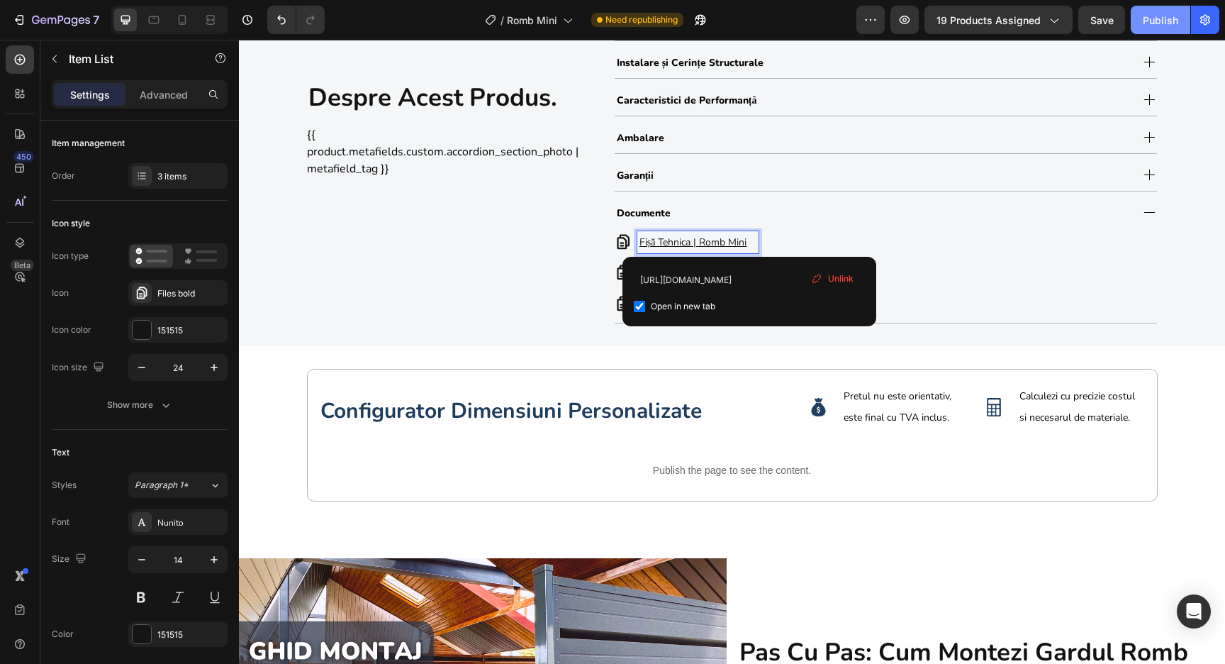
click at [1166, 16] on div "Publish" at bounding box center [1160, 20] width 35 height 15
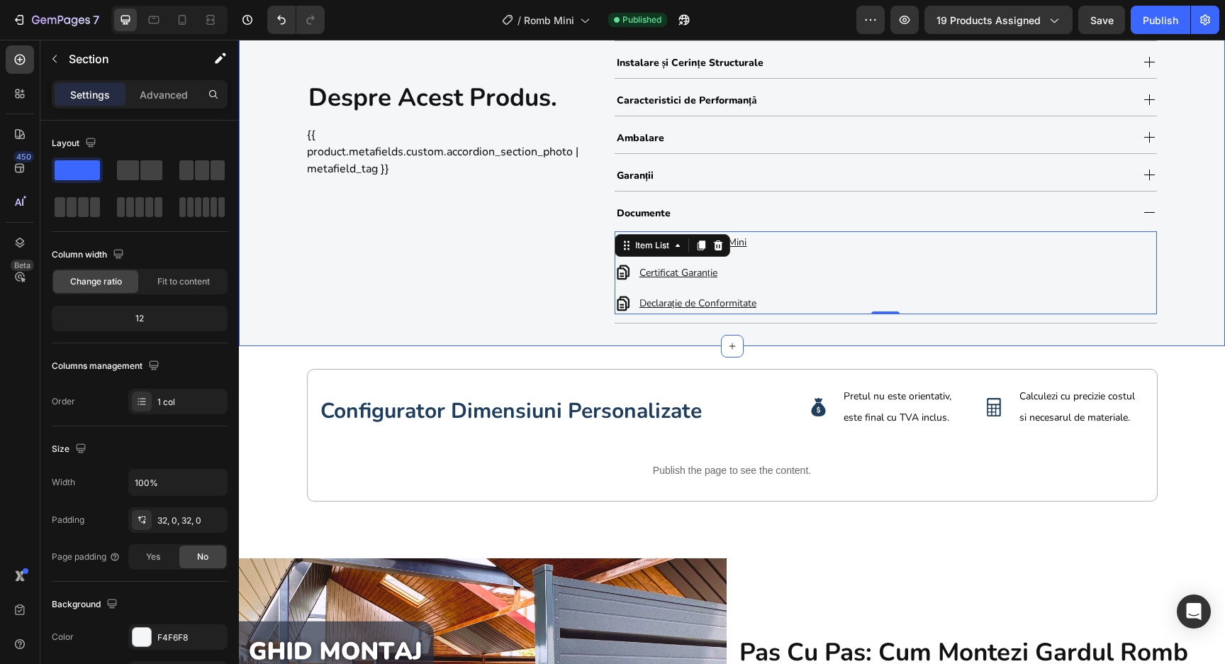
click at [587, 333] on div "despre acest produs. Heading {{ product.metafields.custom.accordion_section_pho…" at bounding box center [732, 128] width 986 height 435
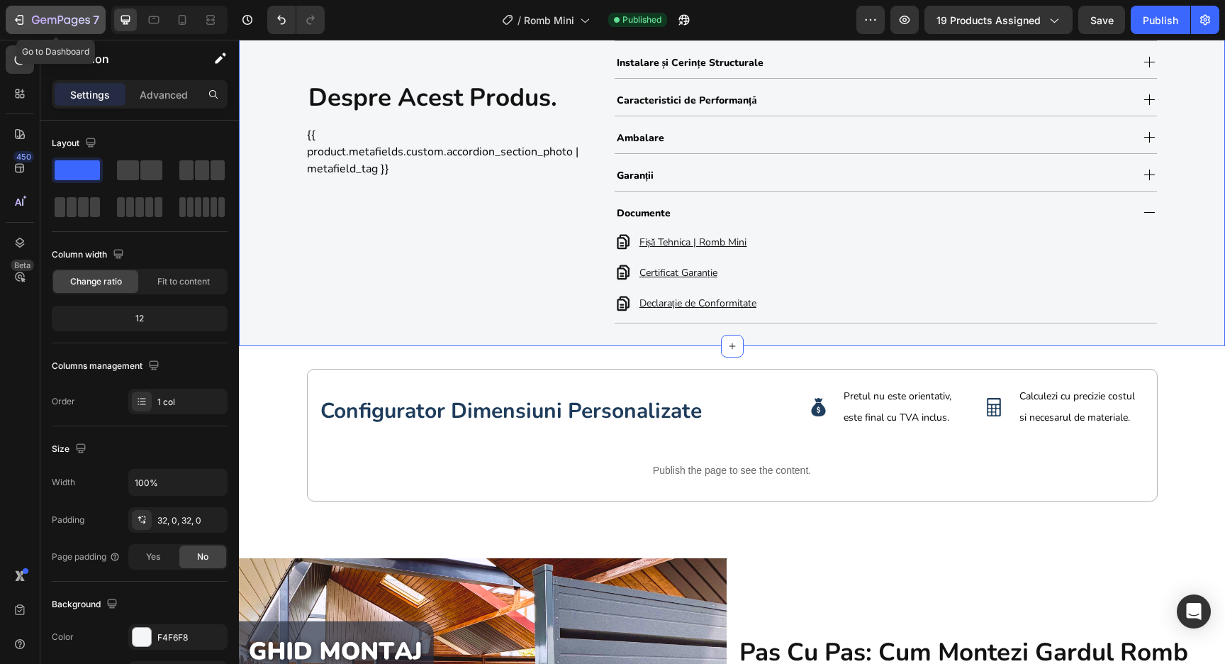
click at [22, 10] on button "7" at bounding box center [56, 20] width 100 height 28
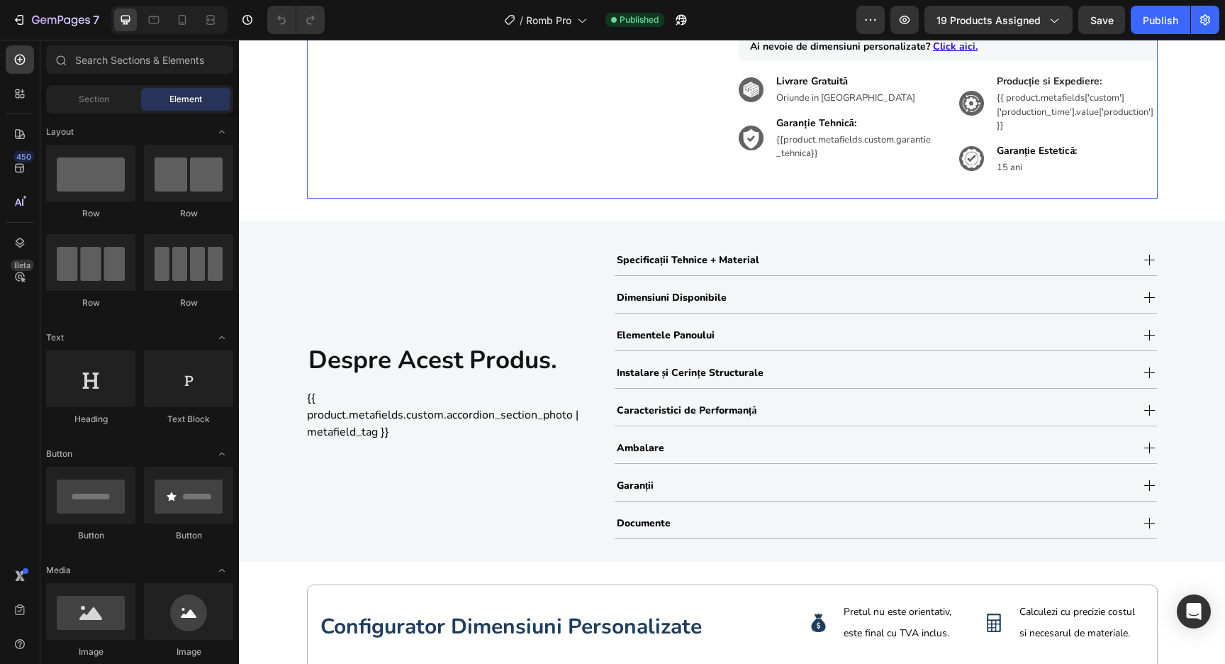
scroll to position [600, 0]
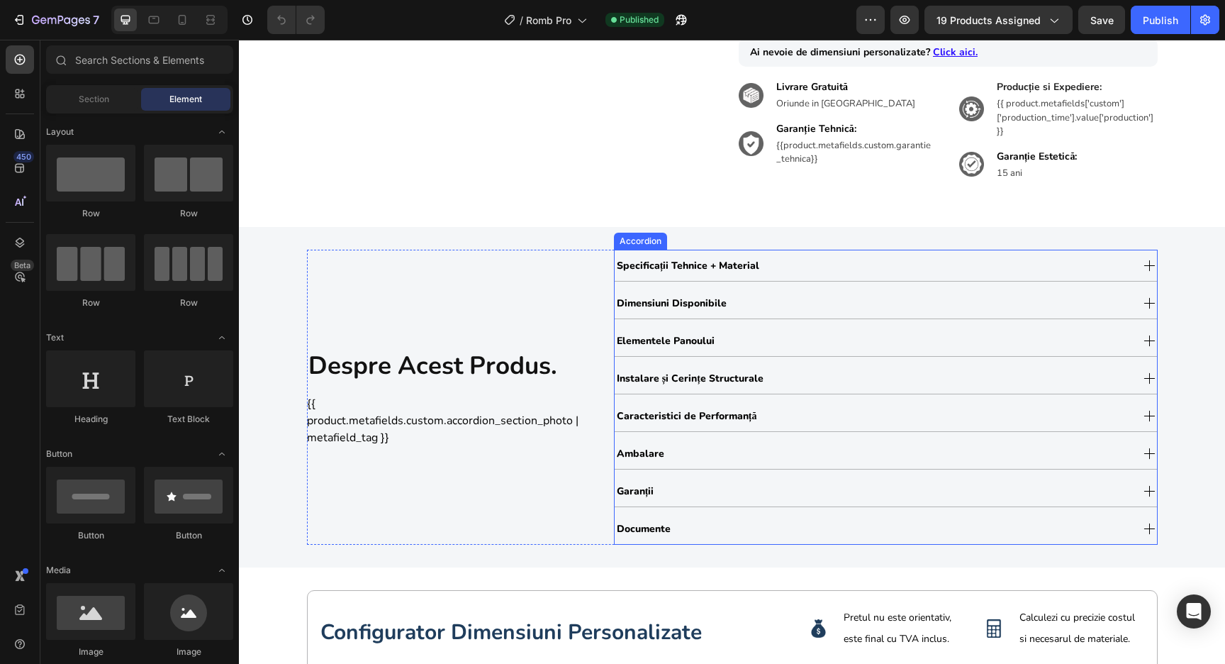
click at [697, 532] on div "Documente" at bounding box center [873, 528] width 516 height 24
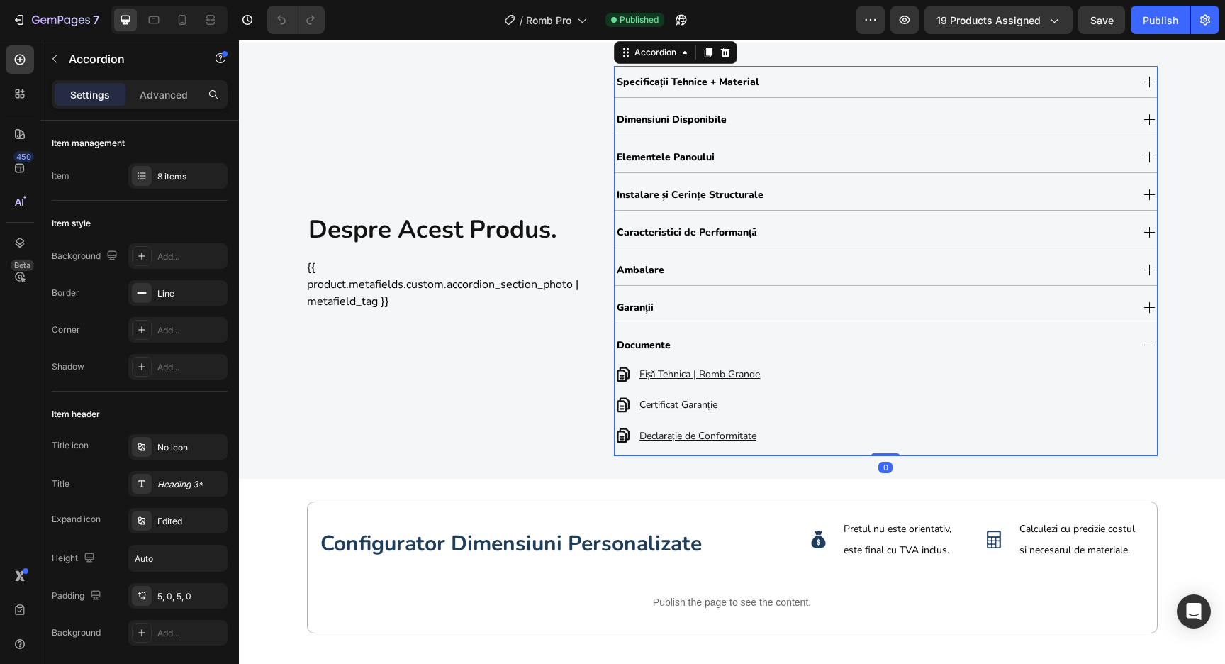
scroll to position [787, 0]
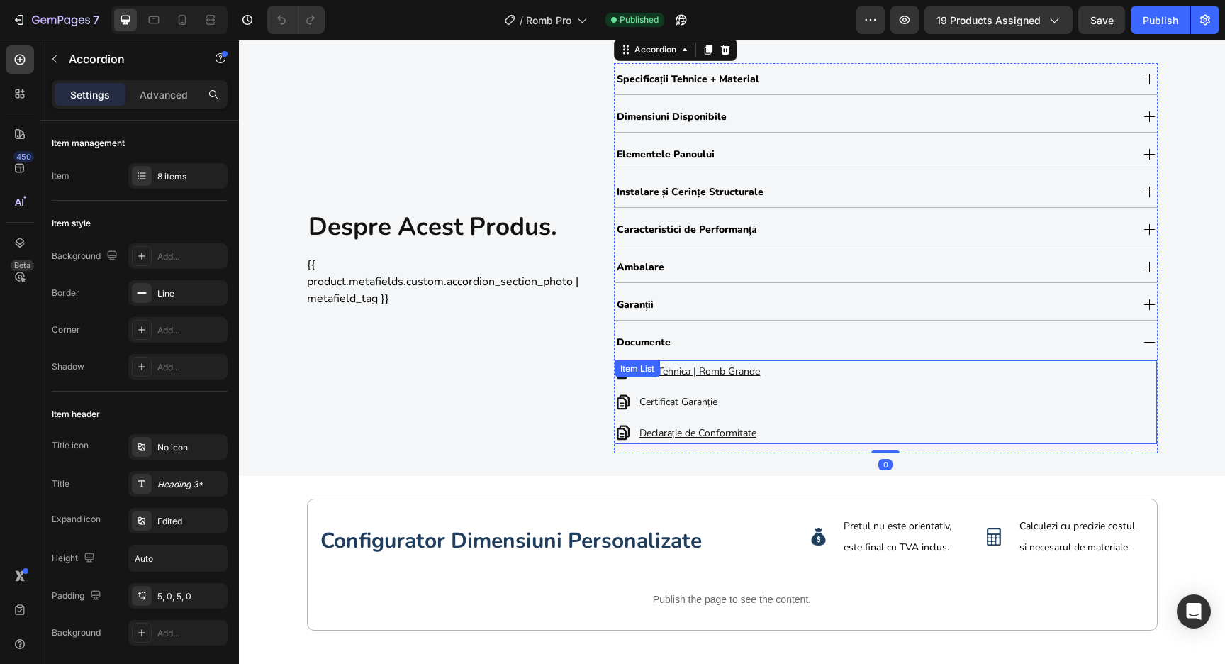
click at [759, 371] on u "Fișă Tehnica | Romb Grande" at bounding box center [699, 370] width 121 height 13
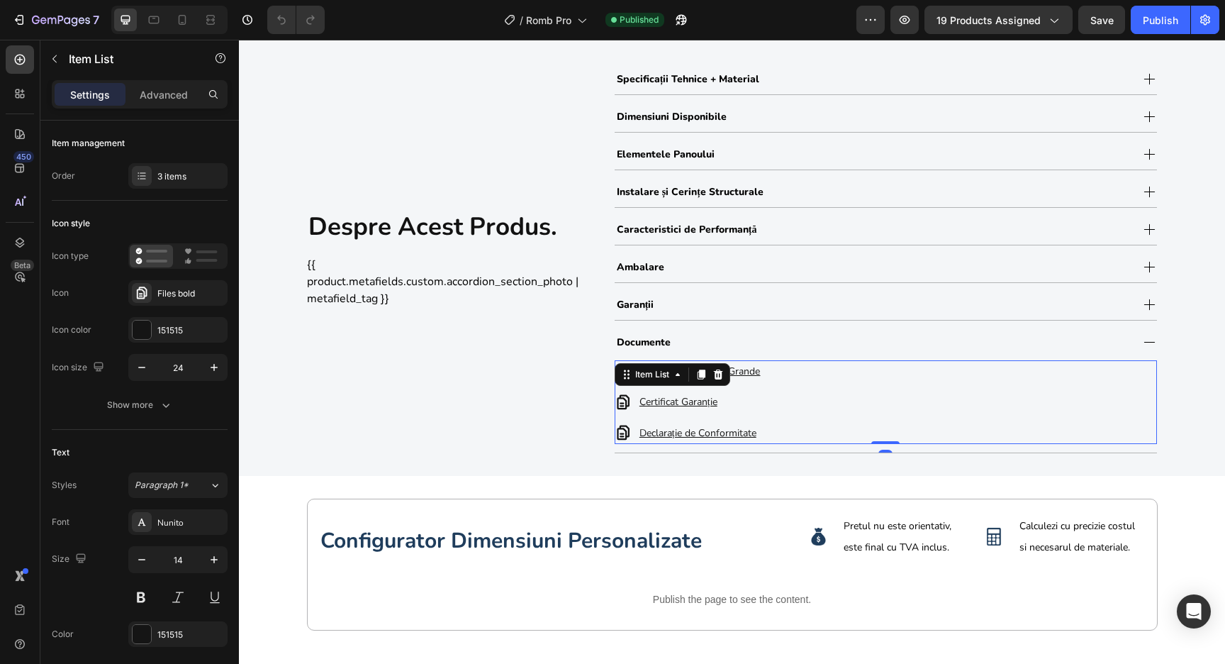
click at [759, 371] on u "Fișă Tehnica | Romb Grande" at bounding box center [699, 370] width 121 height 13
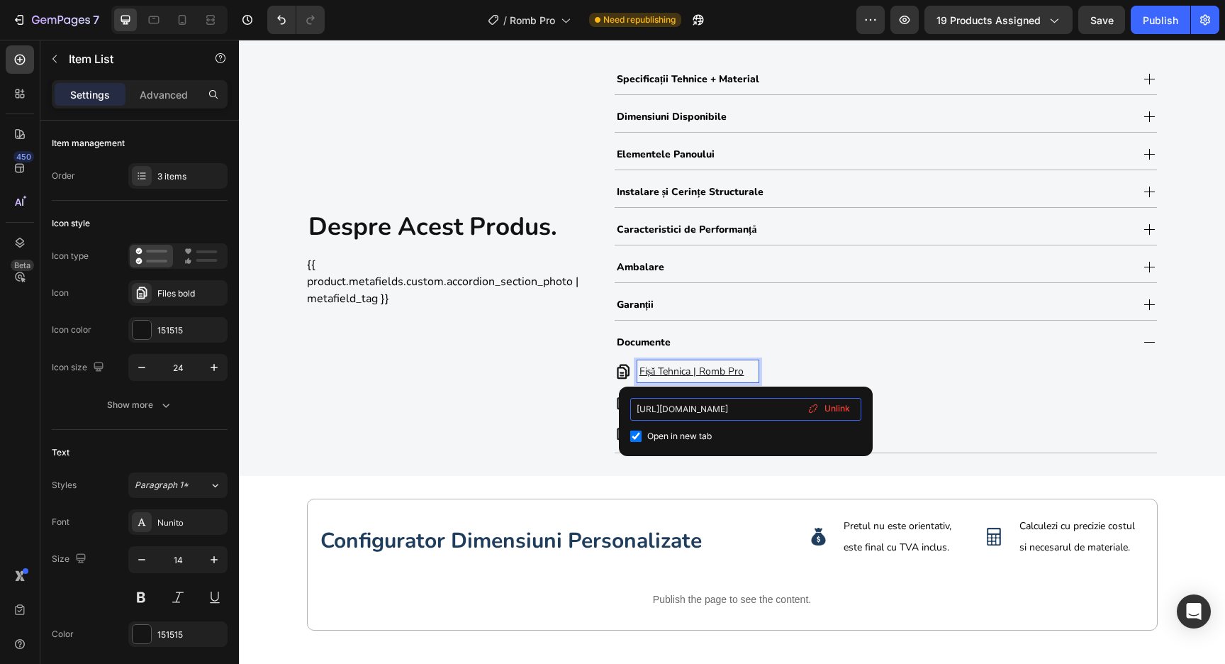
click at [758, 406] on input "[URL][DOMAIN_NAME]" at bounding box center [745, 409] width 231 height 23
type input "[URL][DOMAIN_NAME]"
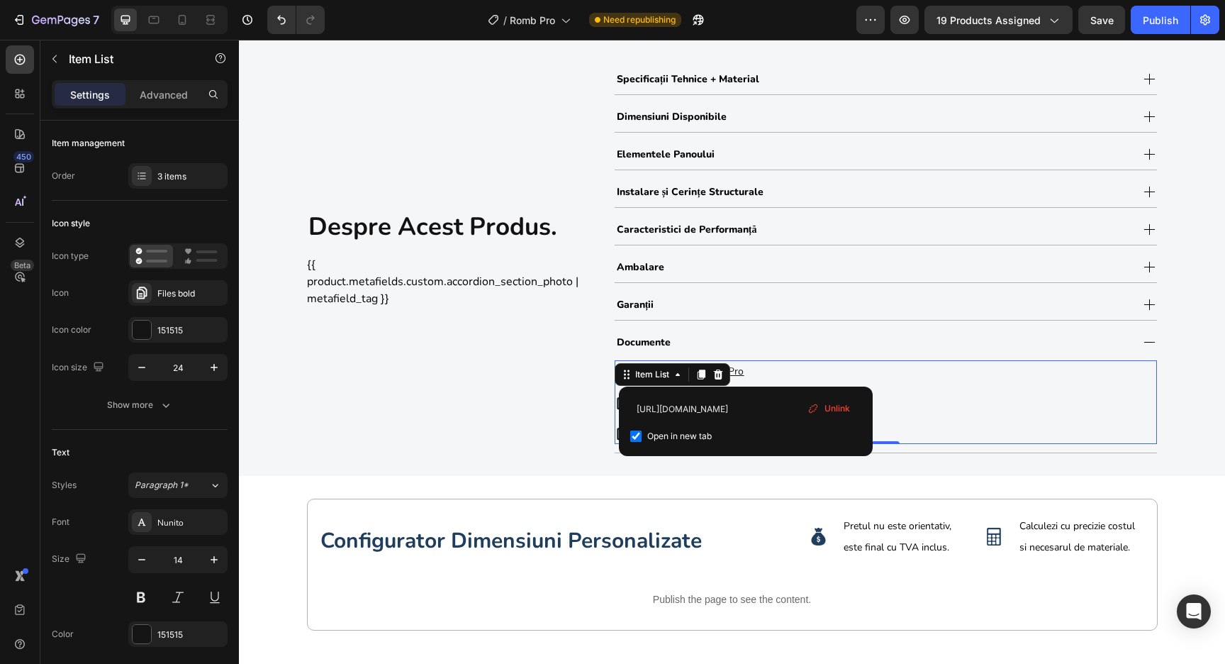
click at [942, 426] on div "Fișă Tehnica | Romb Pro Certificat Garanție Declarație de Conformitate" at bounding box center [886, 402] width 542 height 84
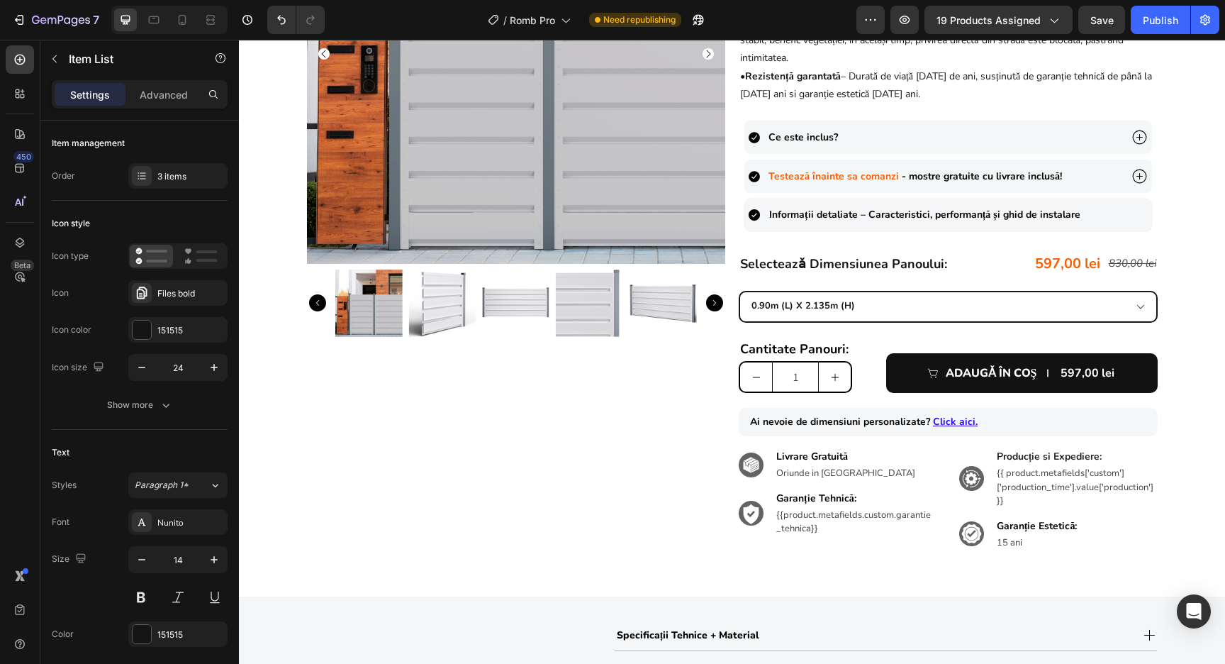
scroll to position [232, 0]
click at [1143, 15] on button "Publish" at bounding box center [1161, 20] width 60 height 28
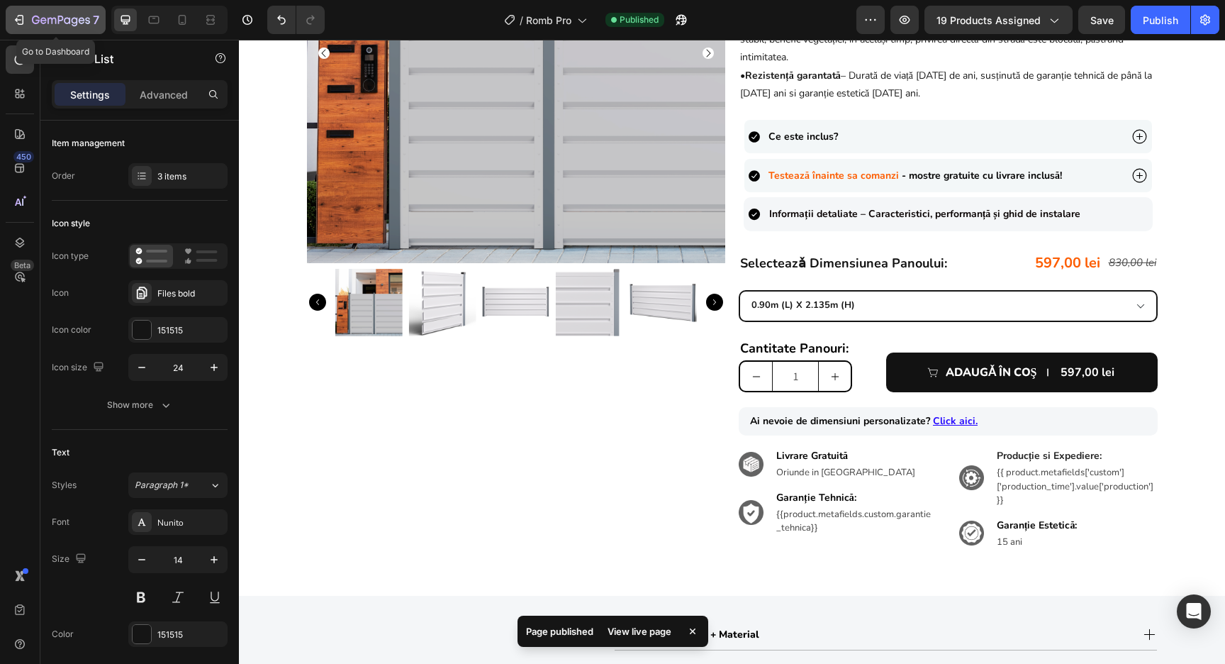
click at [58, 20] on icon "button" at bounding box center [61, 20] width 6 height 9
